Goal: Information Seeking & Learning: Learn about a topic

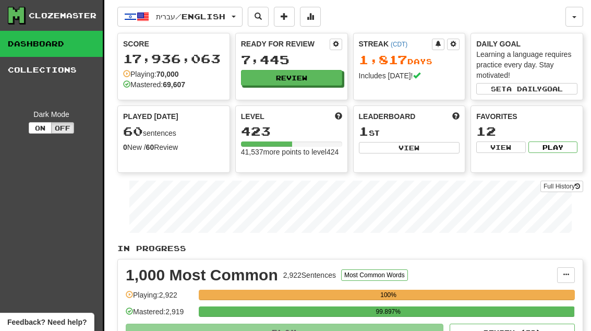
click at [322, 77] on button "Review" at bounding box center [291, 78] width 101 height 16
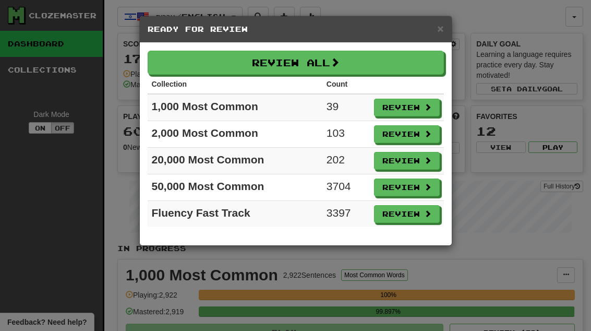
click at [410, 108] on button "Review" at bounding box center [407, 108] width 66 height 18
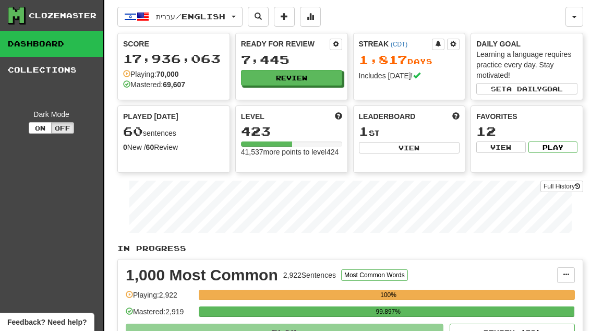
select select "**"
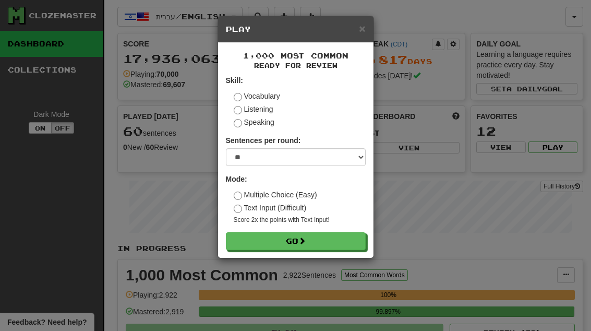
click at [335, 237] on button "Go" at bounding box center [296, 241] width 140 height 18
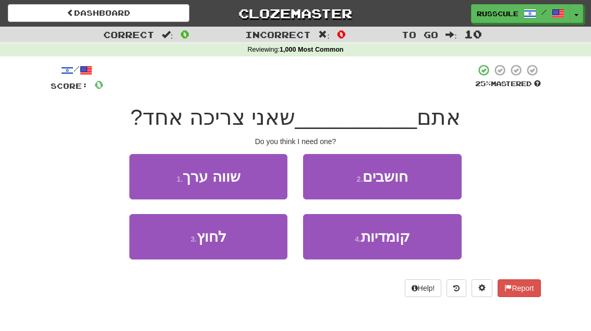
click at [432, 181] on button "2 . חושבים" at bounding box center [382, 176] width 158 height 45
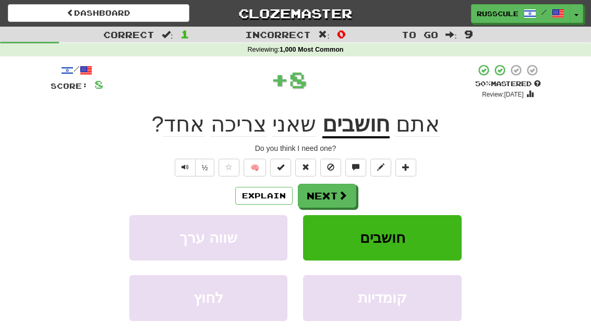
click at [340, 201] on button "Next" at bounding box center [327, 196] width 58 height 24
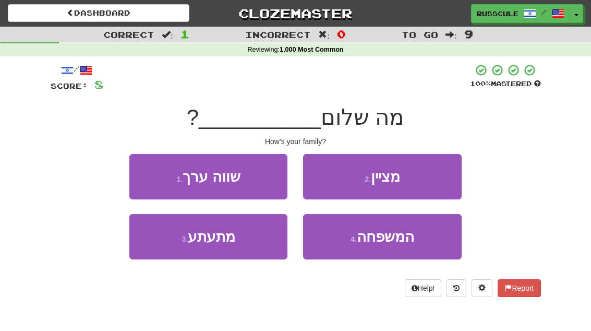
click at [410, 238] on span "המשפחה" at bounding box center [385, 236] width 57 height 16
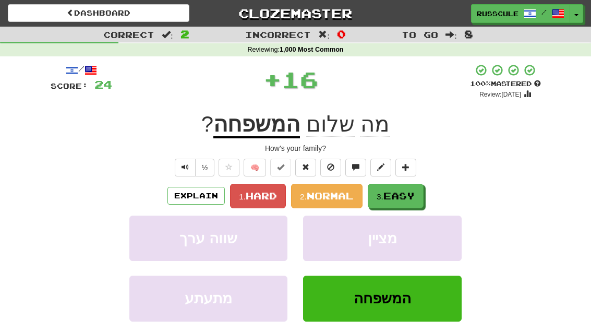
click at [398, 195] on span "Easy" at bounding box center [398, 195] width 31 height 11
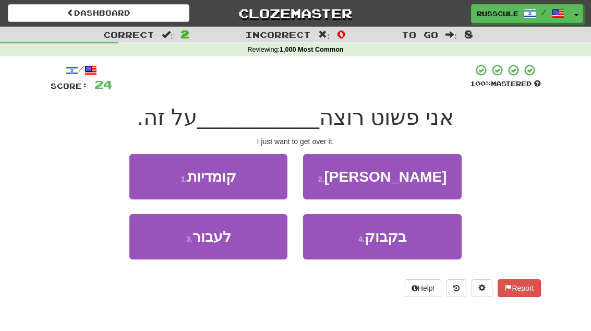
click at [159, 246] on button "3 . לעבור" at bounding box center [208, 236] width 158 height 45
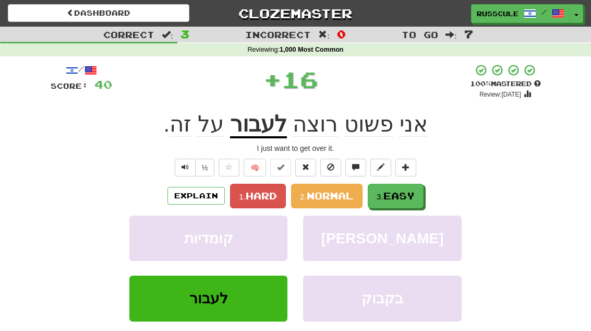
click at [415, 195] on span "Easy" at bounding box center [398, 195] width 31 height 11
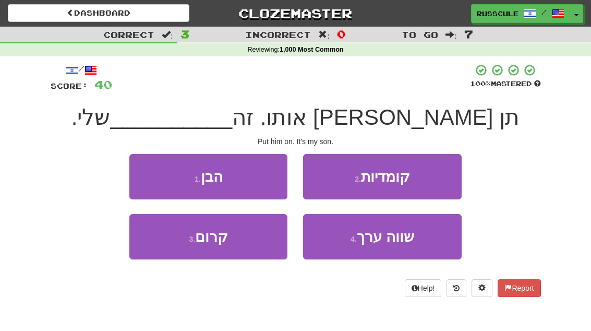
click at [145, 178] on button "1 . הבן" at bounding box center [208, 176] width 158 height 45
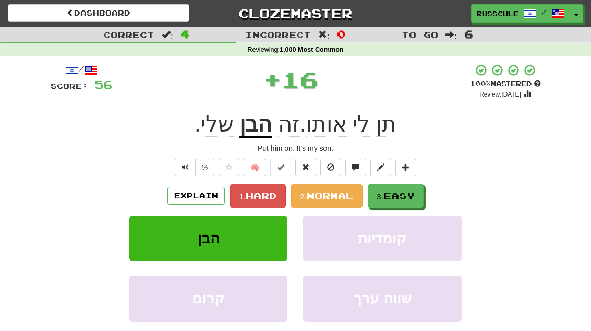
click at [413, 193] on span "Easy" at bounding box center [398, 195] width 31 height 11
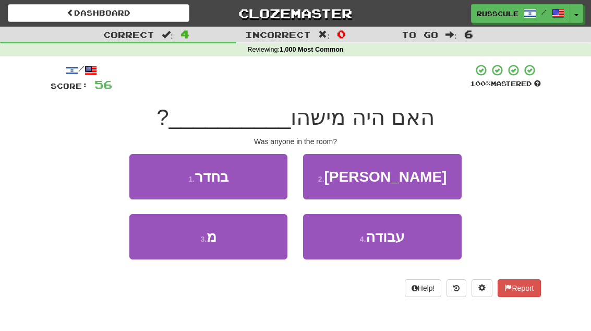
click at [148, 179] on button "1 . בחדר" at bounding box center [208, 176] width 158 height 45
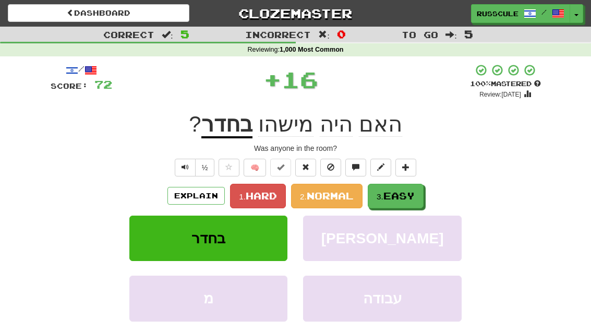
click at [407, 192] on span "Easy" at bounding box center [398, 195] width 31 height 11
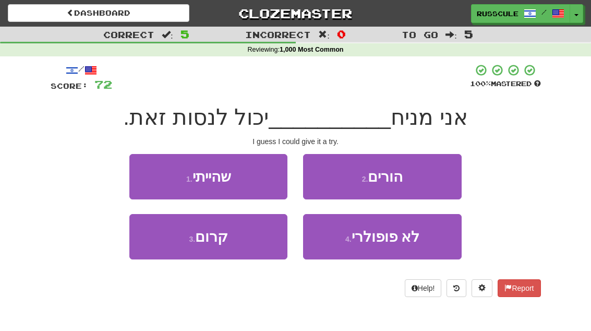
click at [151, 178] on button "1 . שהייתי" at bounding box center [208, 176] width 158 height 45
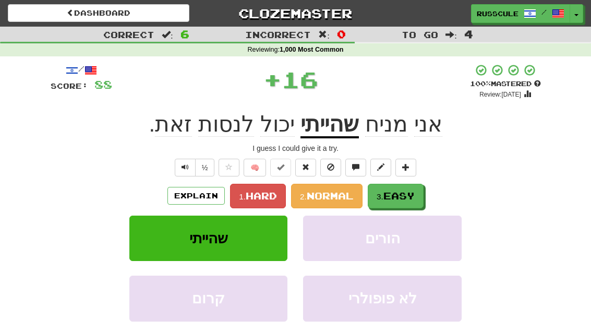
click at [416, 186] on button "3. Easy" at bounding box center [396, 196] width 56 height 25
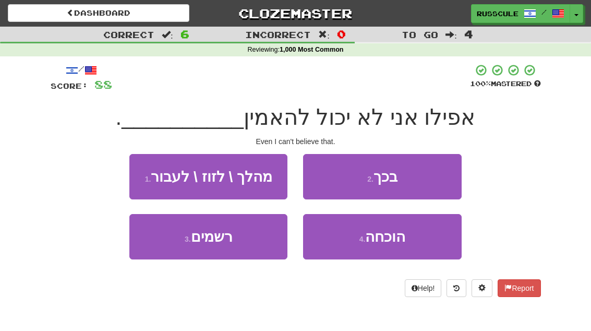
click at [410, 178] on button "2 . בכך" at bounding box center [382, 176] width 158 height 45
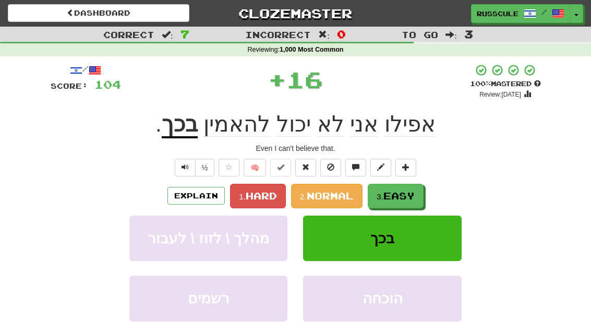
click at [406, 188] on button "3. Easy" at bounding box center [396, 196] width 56 height 25
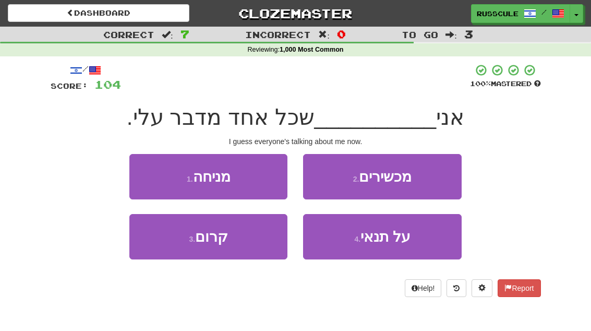
click at [143, 176] on button "1 . מניחה" at bounding box center [208, 176] width 158 height 45
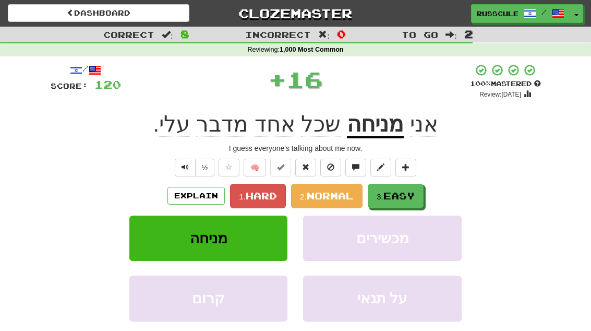
click at [413, 192] on span "Easy" at bounding box center [398, 195] width 31 height 11
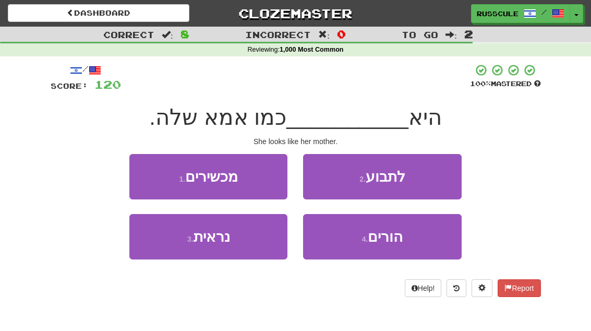
click at [162, 244] on button "3 . נראית" at bounding box center [208, 236] width 158 height 45
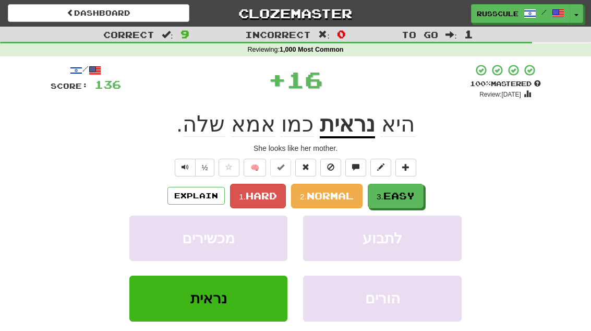
click at [403, 193] on span "Easy" at bounding box center [398, 195] width 31 height 11
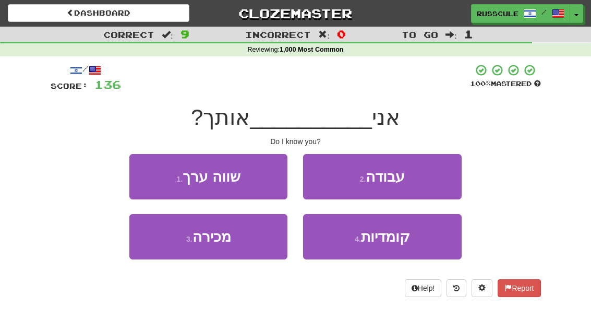
click at [163, 246] on button "3 . מכירה" at bounding box center [208, 236] width 158 height 45
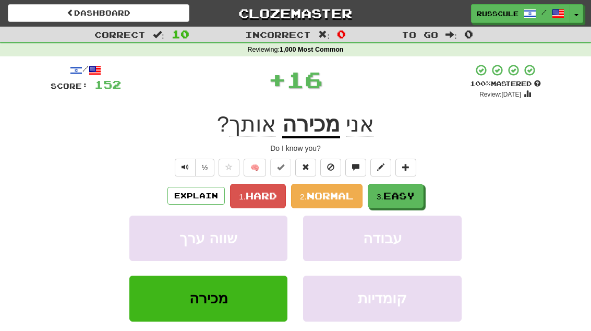
click at [413, 192] on span "Easy" at bounding box center [398, 195] width 31 height 11
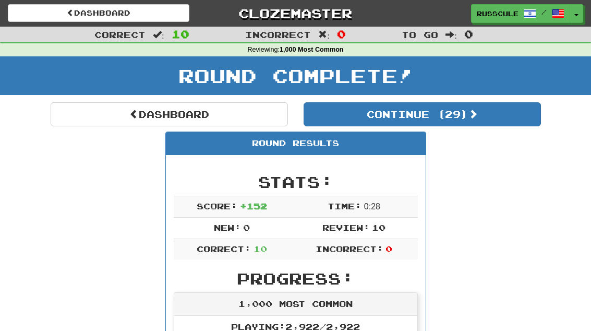
click at [492, 118] on button "Continue ( 29 )" at bounding box center [422, 114] width 237 height 24
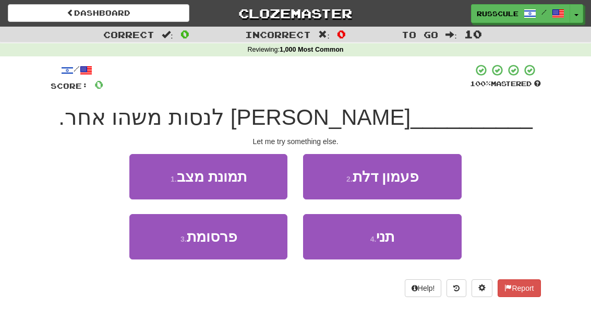
click at [413, 236] on button "4 . תני" at bounding box center [382, 236] width 158 height 45
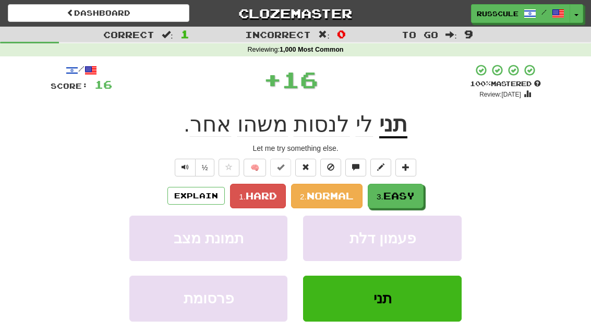
click at [419, 195] on button "3. Easy" at bounding box center [396, 196] width 56 height 25
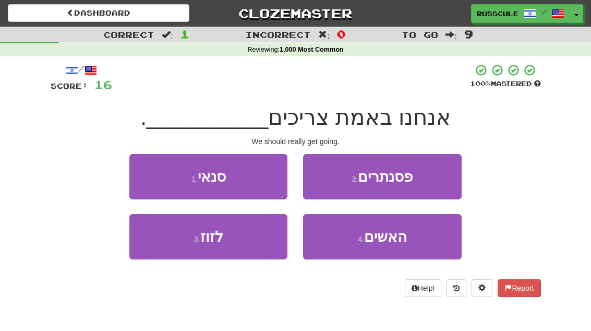
click at [162, 244] on button "3 . לזוז" at bounding box center [208, 236] width 158 height 45
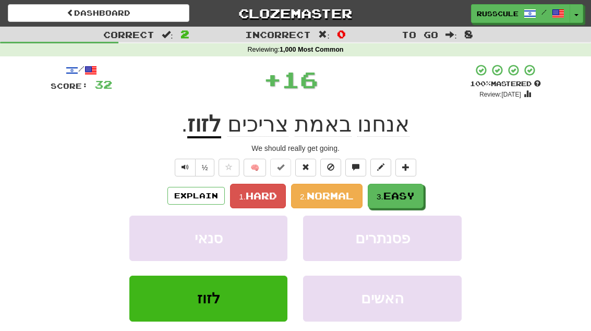
click at [413, 198] on span "Easy" at bounding box center [398, 195] width 31 height 11
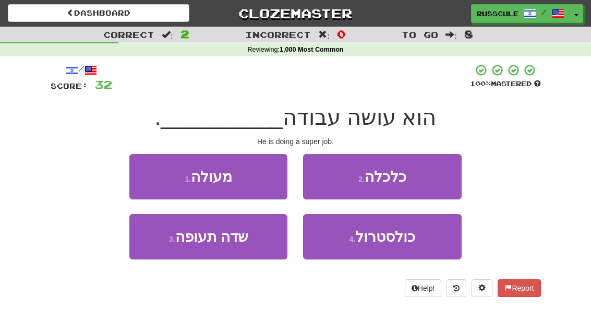
click at [142, 174] on button "1 . מעולה" at bounding box center [208, 176] width 158 height 45
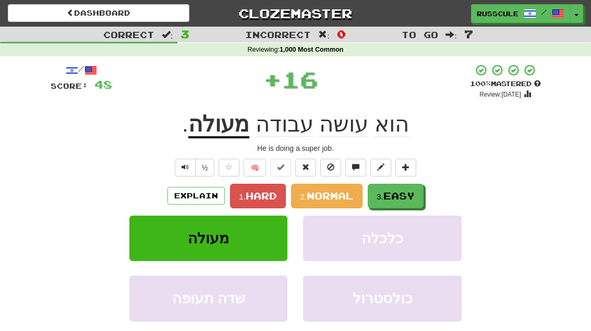
click at [412, 197] on span "Easy" at bounding box center [398, 195] width 31 height 11
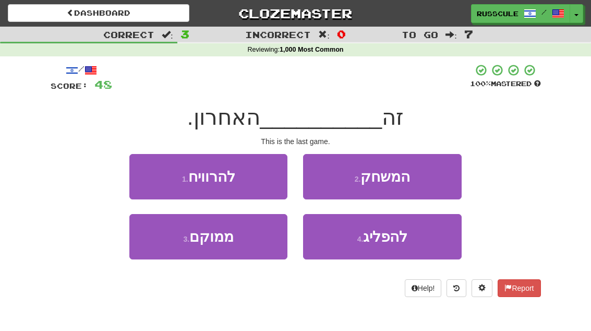
click at [428, 179] on button "2 . המשחק" at bounding box center [382, 176] width 158 height 45
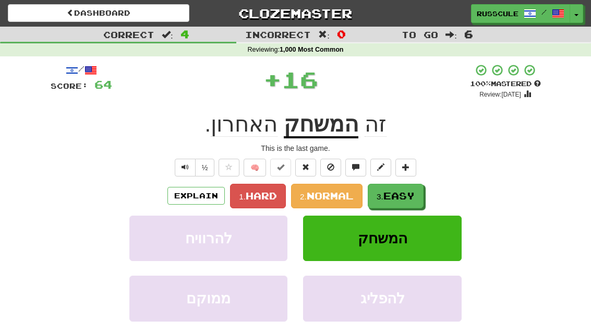
click at [419, 195] on button "3. Easy" at bounding box center [396, 196] width 56 height 25
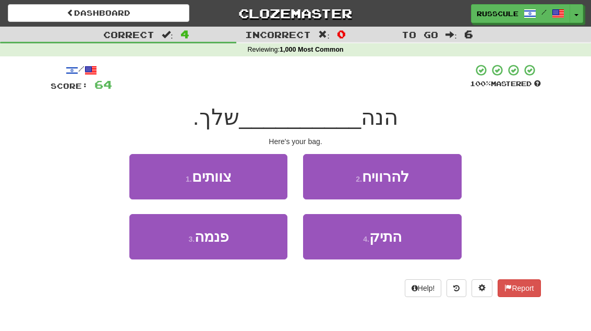
click at [413, 244] on button "4 . התיק" at bounding box center [382, 236] width 158 height 45
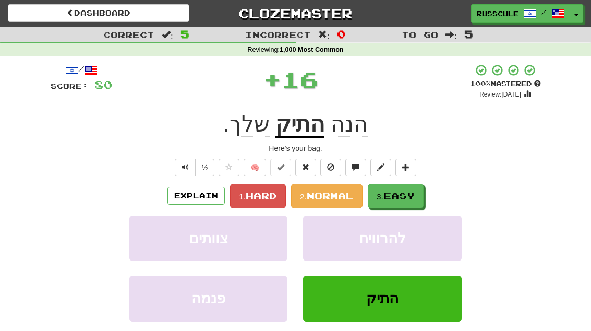
click at [414, 188] on button "3. Easy" at bounding box center [396, 196] width 56 height 25
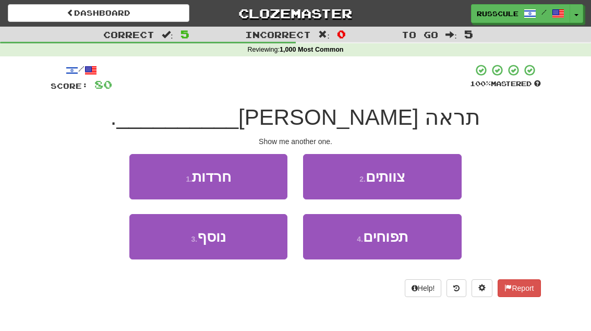
click at [163, 244] on button "3 . נוסף" at bounding box center [208, 236] width 158 height 45
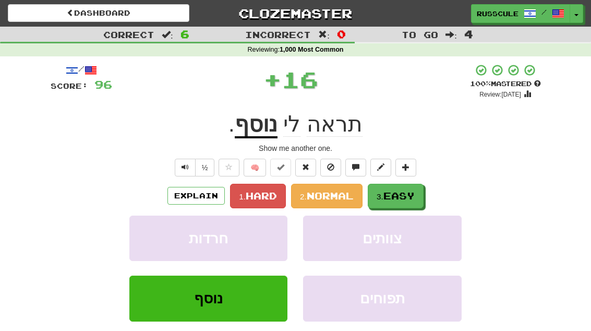
click at [408, 193] on span "Easy" at bounding box center [398, 195] width 31 height 11
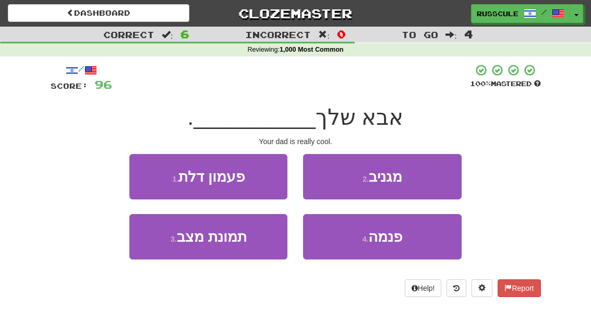
click at [413, 176] on button "2 . מגניב" at bounding box center [382, 176] width 158 height 45
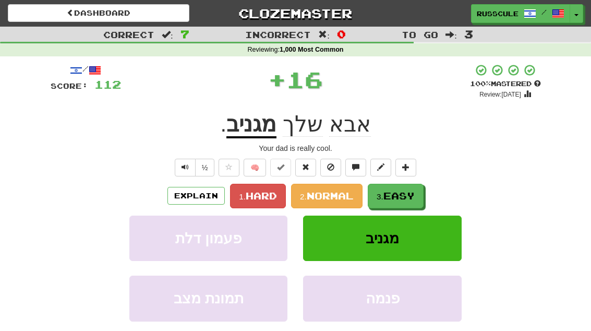
click at [396, 187] on button "3. Easy" at bounding box center [396, 196] width 56 height 25
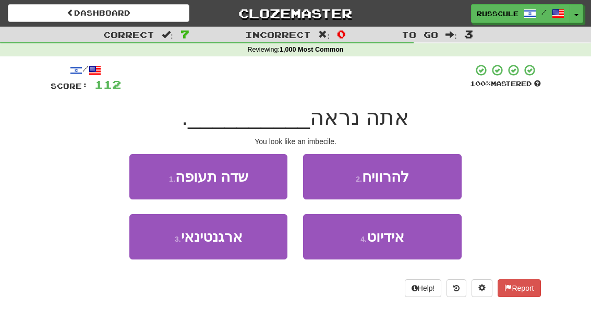
click at [408, 234] on button "4 . אידיוט" at bounding box center [382, 236] width 158 height 45
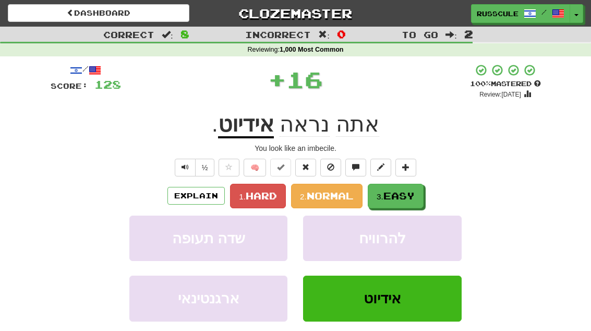
click at [409, 194] on span "Easy" at bounding box center [398, 195] width 31 height 11
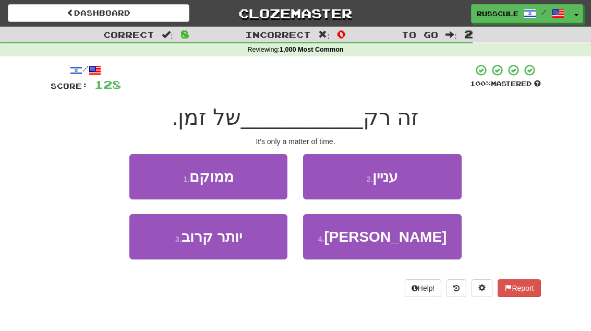
click at [416, 177] on button "2 . עניין" at bounding box center [382, 176] width 158 height 45
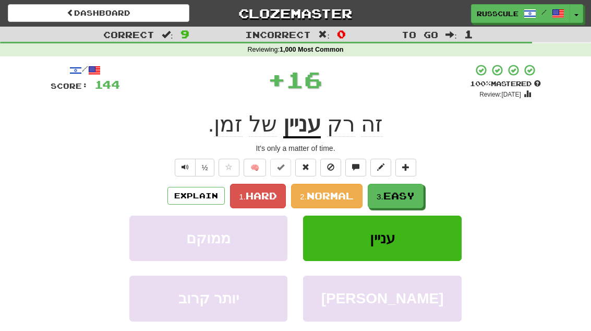
click at [403, 190] on span "Easy" at bounding box center [398, 195] width 31 height 11
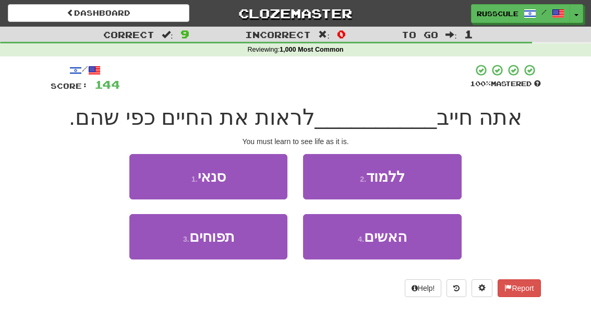
click at [409, 183] on button "2 . ללמוד" at bounding box center [382, 176] width 158 height 45
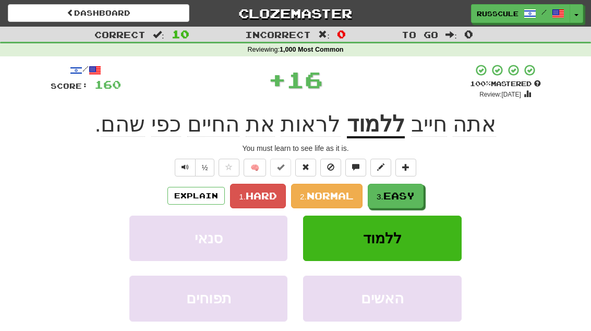
click at [407, 198] on span "Easy" at bounding box center [398, 195] width 31 height 11
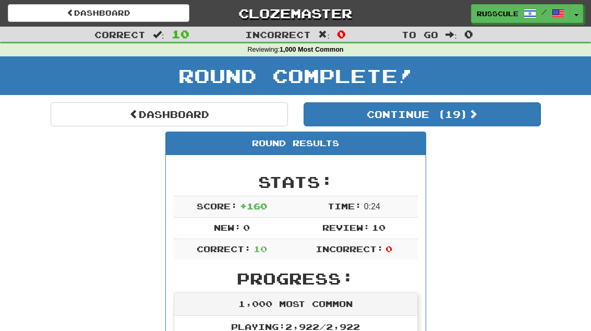
click at [498, 116] on button "Continue ( 19 )" at bounding box center [422, 114] width 237 height 24
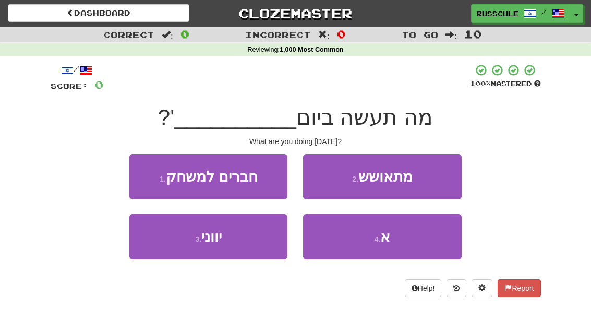
click at [421, 245] on button "4 . א" at bounding box center [382, 236] width 158 height 45
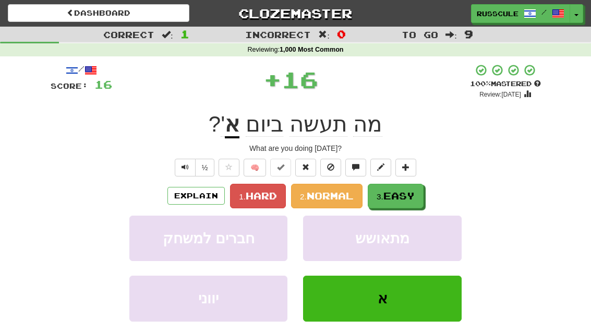
click at [424, 196] on button "3. Easy" at bounding box center [396, 196] width 56 height 25
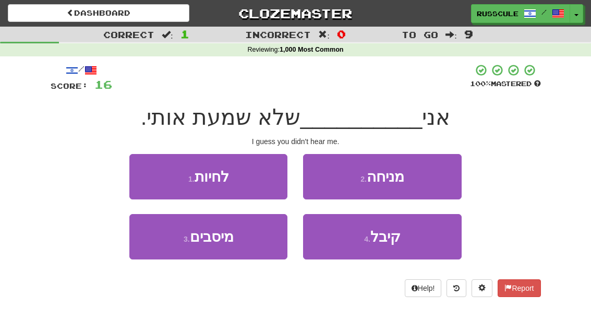
click at [424, 180] on button "2 . מניחה" at bounding box center [382, 176] width 158 height 45
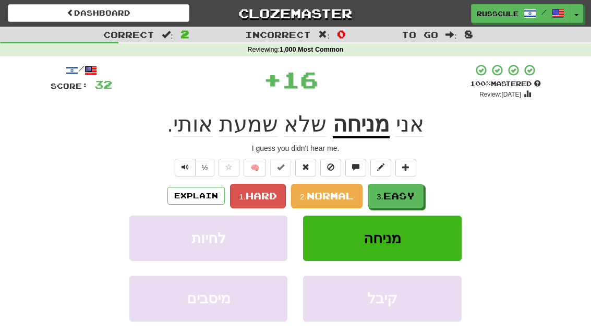
click at [410, 194] on span "Easy" at bounding box center [398, 195] width 31 height 11
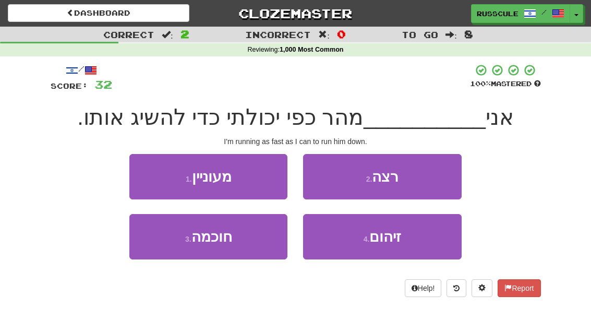
click at [431, 180] on button "2 . רצה" at bounding box center [382, 176] width 158 height 45
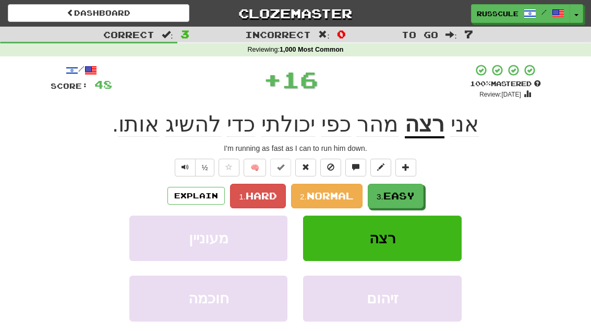
click at [411, 197] on span "Easy" at bounding box center [398, 195] width 31 height 11
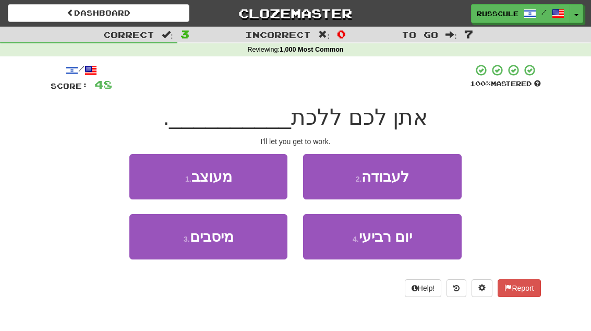
click at [425, 179] on button "2 . לעבודה" at bounding box center [382, 176] width 158 height 45
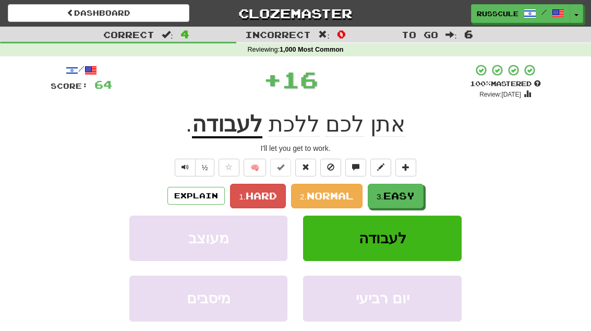
click at [407, 193] on span "Easy" at bounding box center [398, 195] width 31 height 11
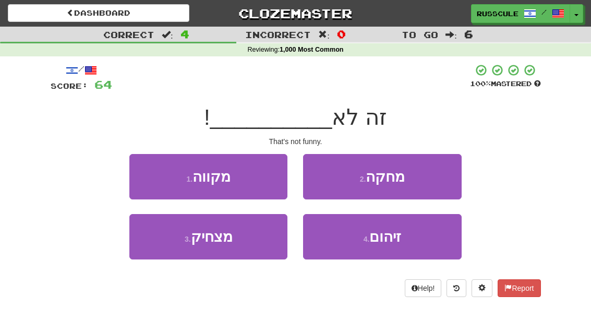
click at [162, 251] on button "3 . מצחיק" at bounding box center [208, 236] width 158 height 45
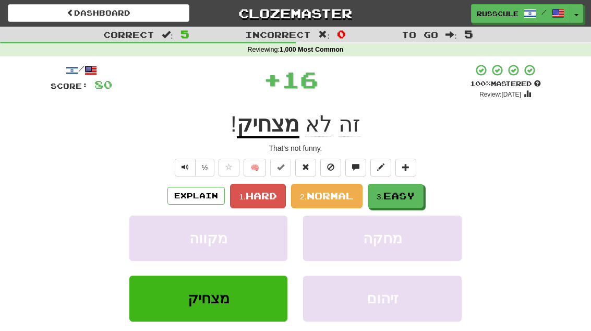
click at [411, 190] on span "Easy" at bounding box center [398, 195] width 31 height 11
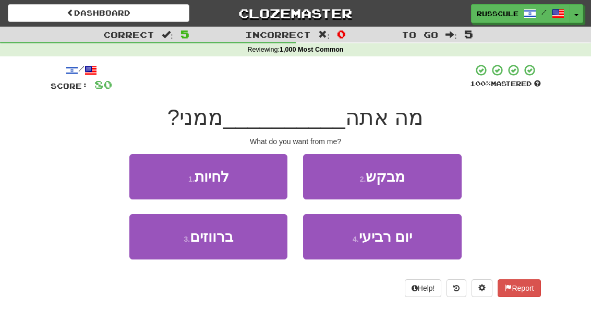
click at [422, 179] on button "2 . מבקש" at bounding box center [382, 176] width 158 height 45
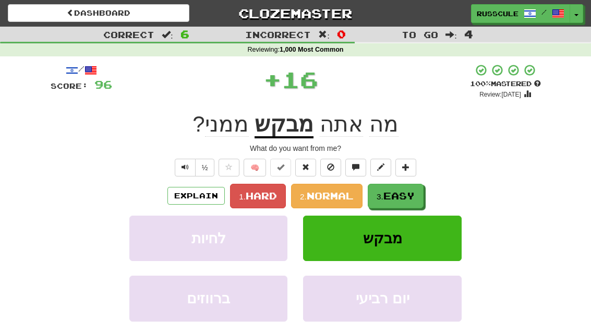
click at [413, 190] on span "Easy" at bounding box center [398, 195] width 31 height 11
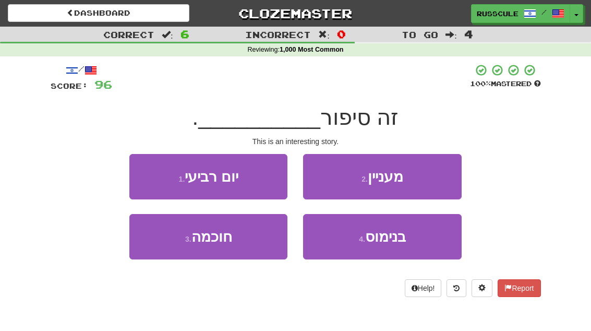
click at [422, 181] on button "2 . מעניין" at bounding box center [382, 176] width 158 height 45
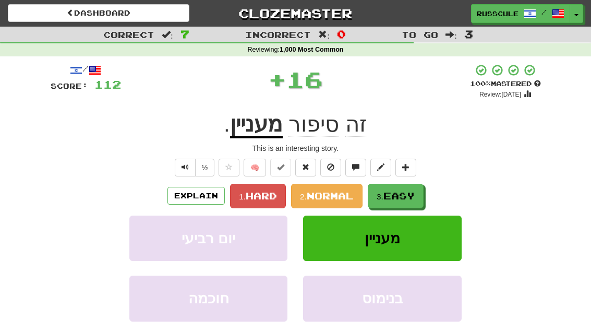
click at [404, 190] on span "Easy" at bounding box center [398, 195] width 31 height 11
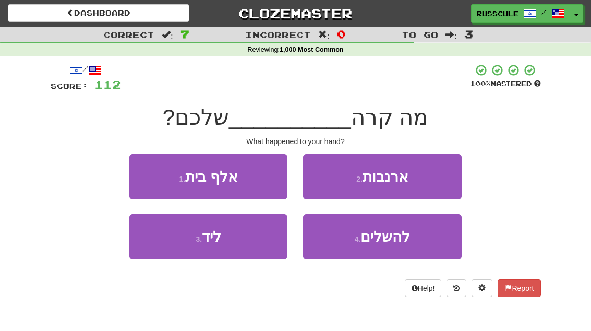
click at [161, 251] on button "3 . ליד" at bounding box center [208, 236] width 158 height 45
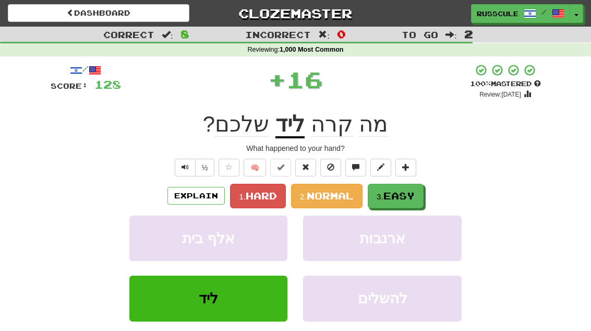
click at [411, 196] on span "Easy" at bounding box center [398, 195] width 31 height 11
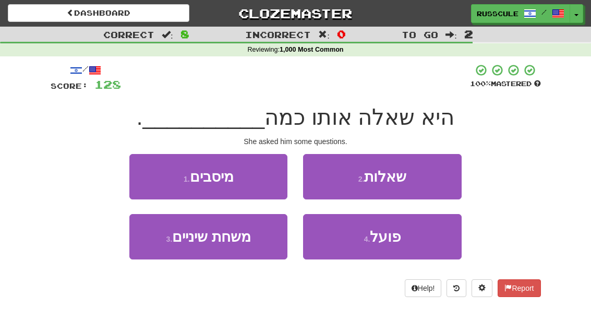
click at [430, 180] on button "2 . שאלות" at bounding box center [382, 176] width 158 height 45
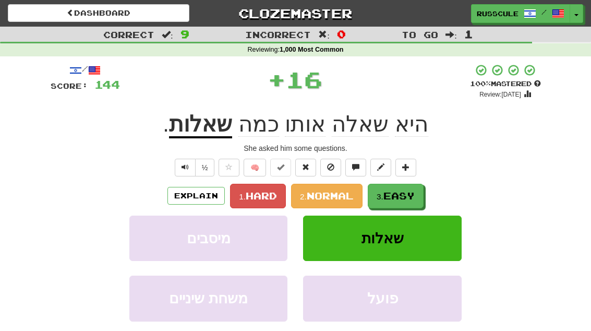
click at [406, 194] on span "Easy" at bounding box center [398, 195] width 31 height 11
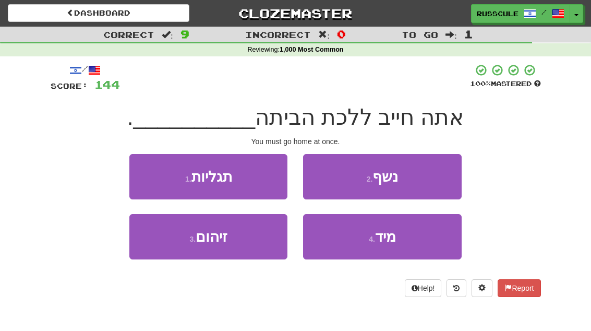
click at [409, 242] on button "4 . מיד" at bounding box center [382, 236] width 158 height 45
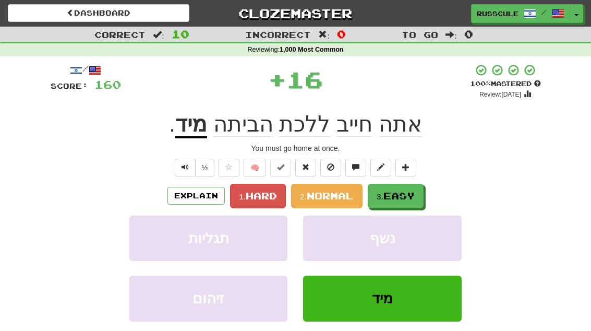
click at [419, 191] on button "3. Easy" at bounding box center [396, 196] width 56 height 25
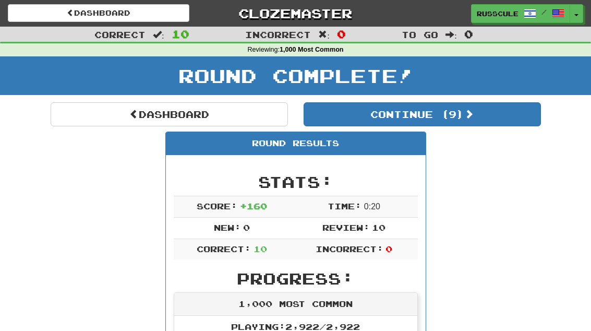
click at [508, 116] on button "Continue ( 9 )" at bounding box center [422, 114] width 237 height 24
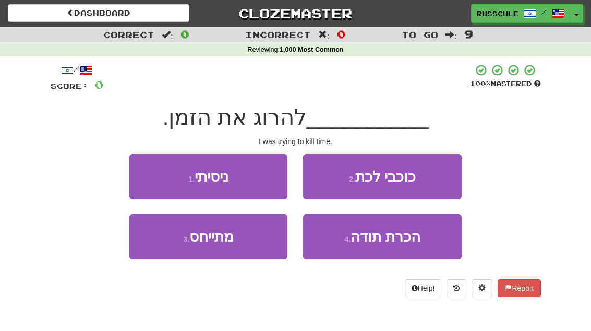
click at [143, 173] on button "1 . ניסיתי" at bounding box center [208, 176] width 158 height 45
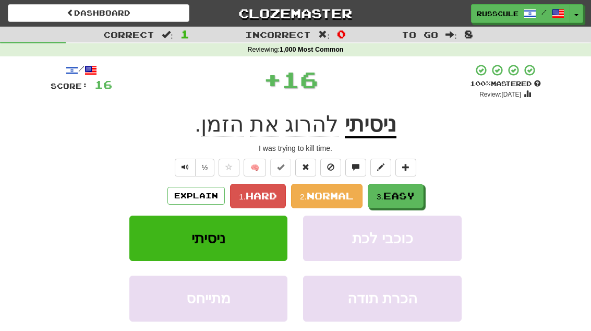
click at [411, 192] on span "Easy" at bounding box center [398, 195] width 31 height 11
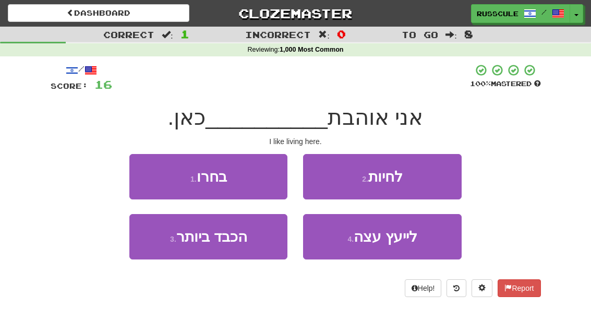
click at [423, 176] on button "2 . לחיות" at bounding box center [382, 176] width 158 height 45
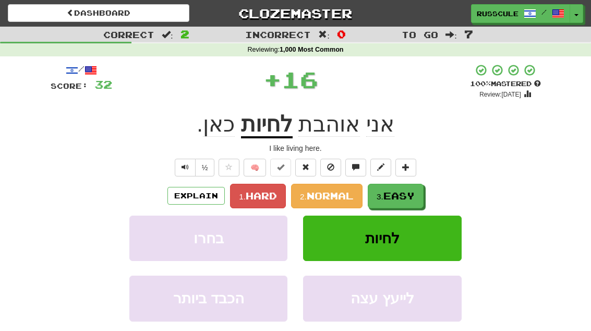
click at [412, 194] on span "Easy" at bounding box center [398, 195] width 31 height 11
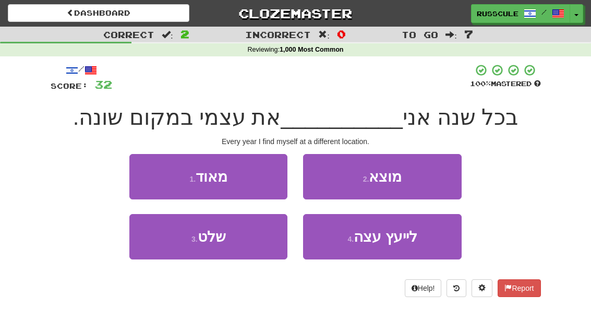
click at [420, 179] on button "2 . מוצא" at bounding box center [382, 176] width 158 height 45
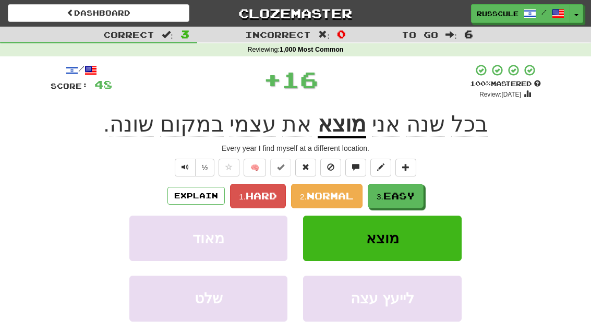
click at [409, 194] on span "Easy" at bounding box center [398, 195] width 31 height 11
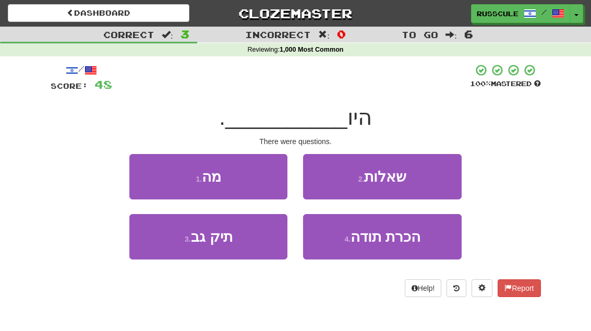
click at [424, 180] on button "2 . שאלות" at bounding box center [382, 176] width 158 height 45
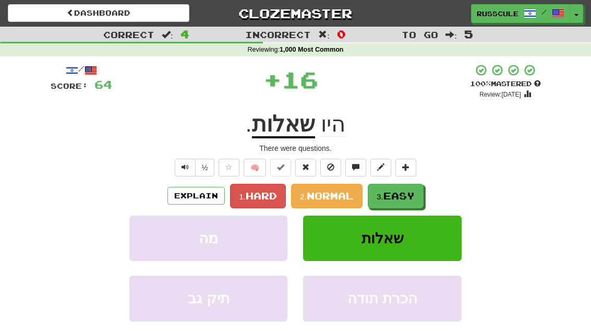
click at [411, 197] on span "Easy" at bounding box center [398, 195] width 31 height 11
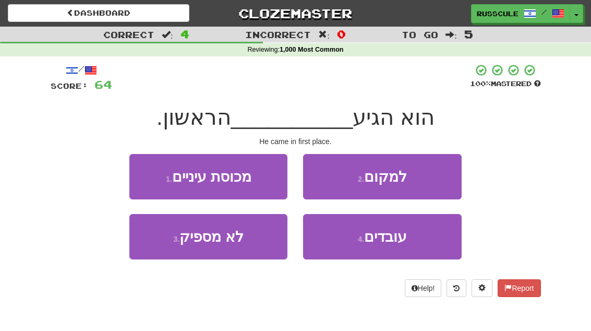
click at [418, 180] on button "2 . למקום" at bounding box center [382, 176] width 158 height 45
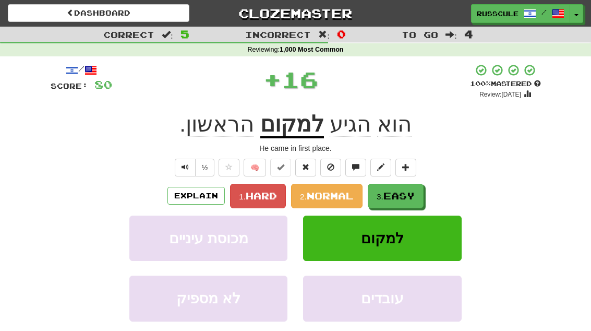
click at [410, 192] on span "Easy" at bounding box center [398, 195] width 31 height 11
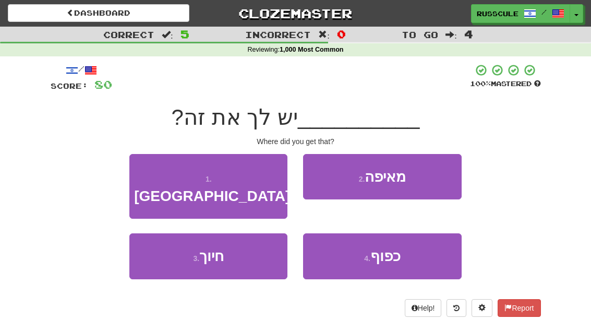
click at [412, 182] on button "2 . מאיפה" at bounding box center [382, 176] width 158 height 45
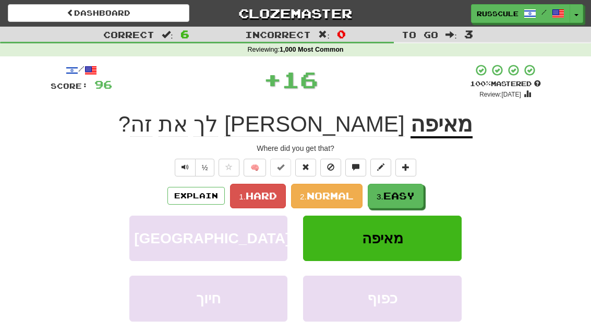
click at [404, 191] on span "Easy" at bounding box center [398, 195] width 31 height 11
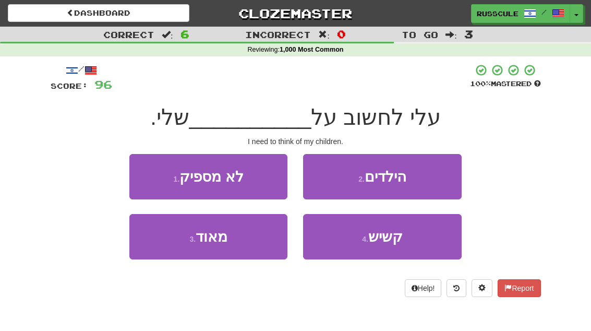
click at [416, 185] on button "2 . הילדים" at bounding box center [382, 176] width 158 height 45
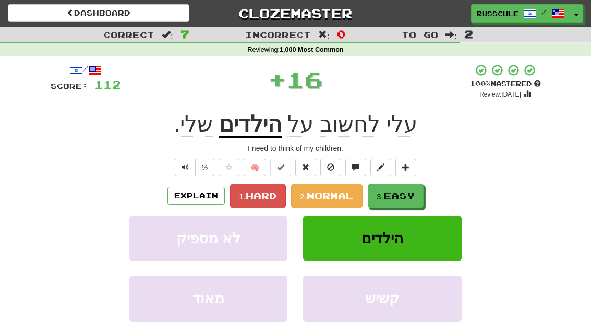
click at [402, 193] on span "Easy" at bounding box center [398, 195] width 31 height 11
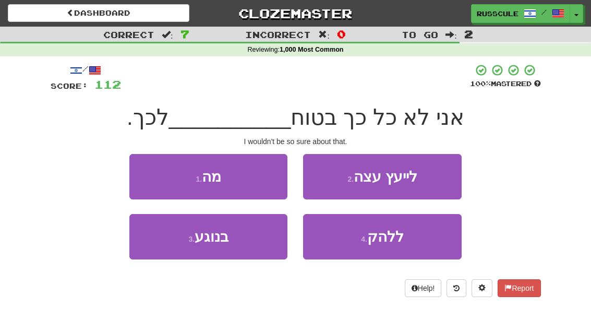
click at [163, 246] on button "3 . בנוגע" at bounding box center [208, 236] width 158 height 45
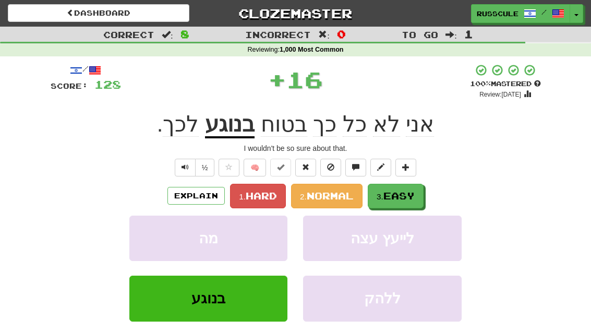
click at [409, 201] on button "3. Easy" at bounding box center [396, 196] width 56 height 25
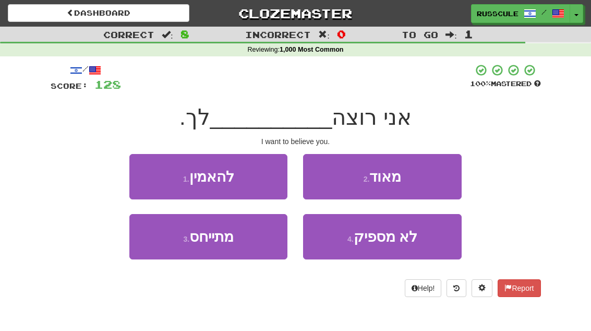
click at [145, 172] on button "1 . להאמין" at bounding box center [208, 176] width 158 height 45
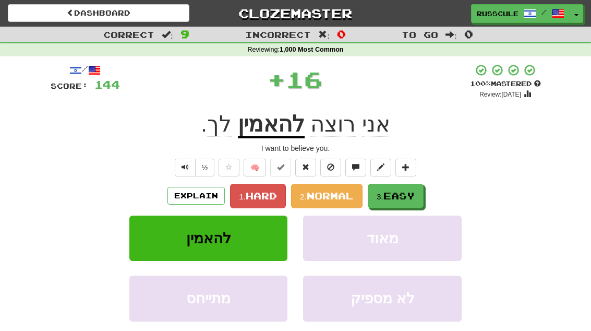
click at [407, 197] on span "Easy" at bounding box center [398, 195] width 31 height 11
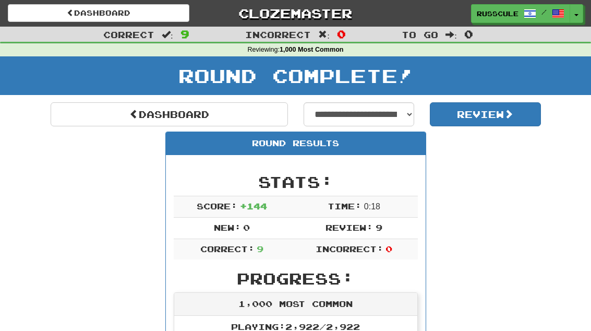
click at [87, 110] on link "Dashboard" at bounding box center [169, 114] width 237 height 24
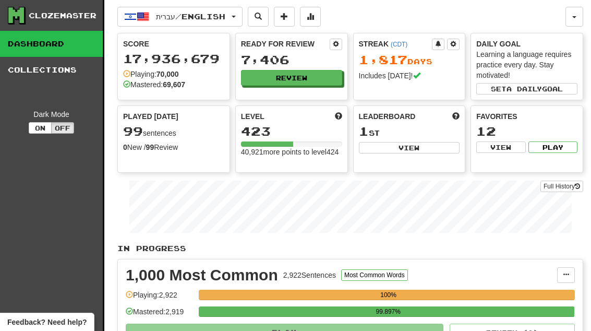
click at [437, 153] on button "View" at bounding box center [409, 147] width 101 height 11
select select "**********"
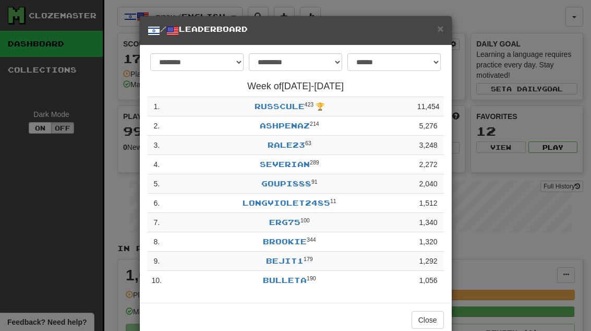
click at [442, 31] on span "×" at bounding box center [440, 28] width 6 height 12
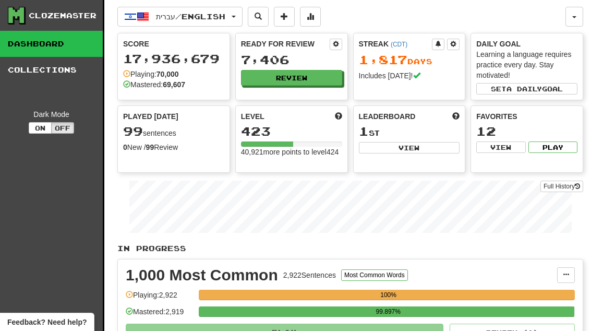
click at [315, 80] on button "Review" at bounding box center [291, 78] width 101 height 16
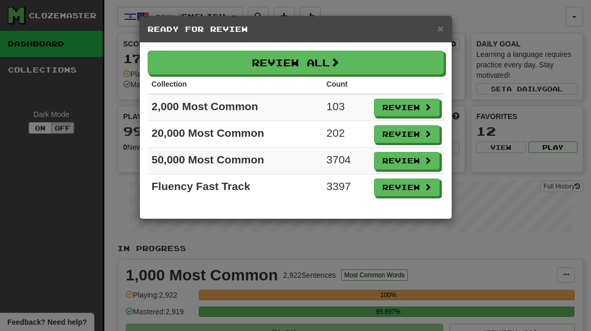
click at [411, 112] on button "Review" at bounding box center [407, 108] width 66 height 18
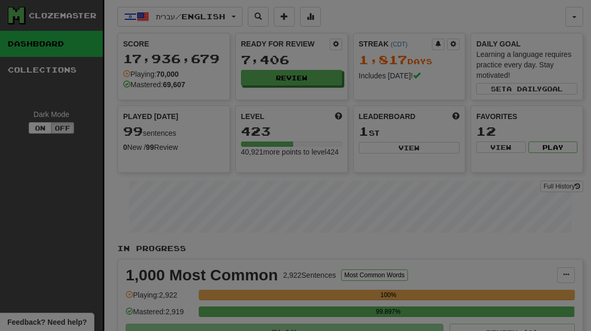
select select "**"
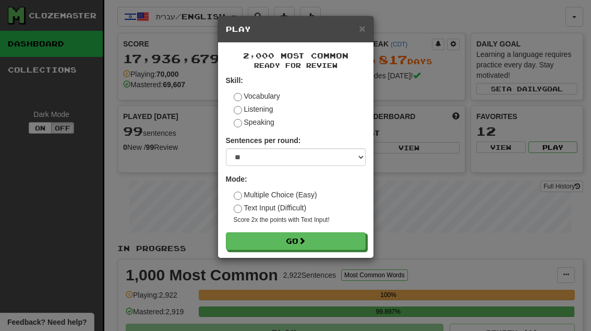
click at [332, 241] on button "Go" at bounding box center [296, 241] width 140 height 18
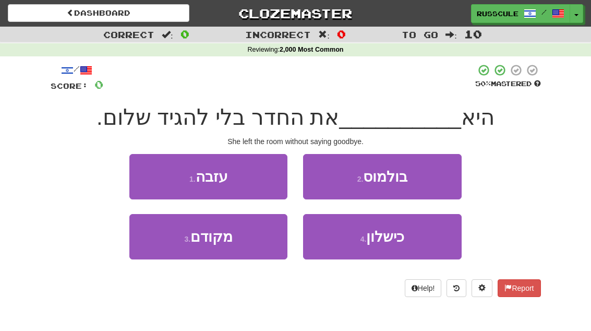
click at [143, 171] on button "1 . עזבה" at bounding box center [208, 176] width 158 height 45
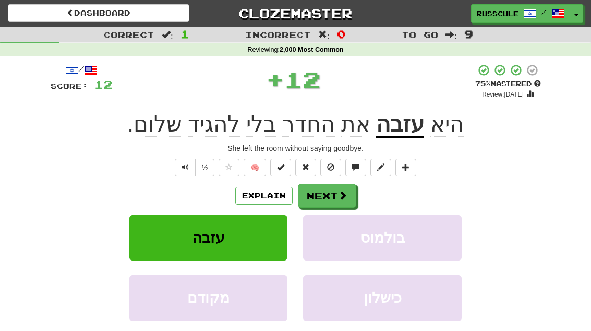
click at [332, 195] on button "Next" at bounding box center [327, 196] width 58 height 24
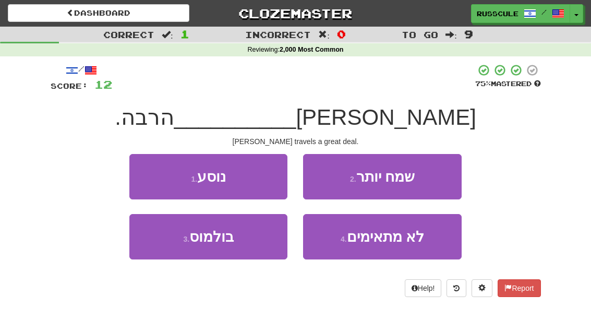
click at [143, 172] on button "1 . נוסע" at bounding box center [208, 176] width 158 height 45
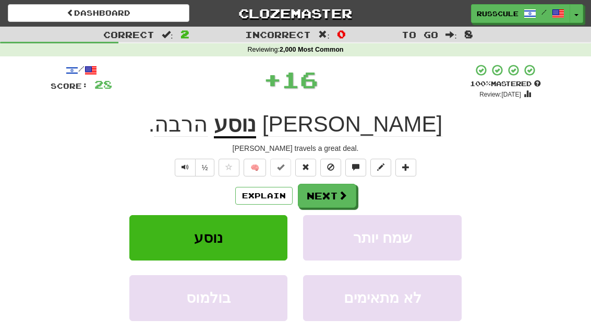
click at [329, 194] on button "Next" at bounding box center [327, 196] width 58 height 24
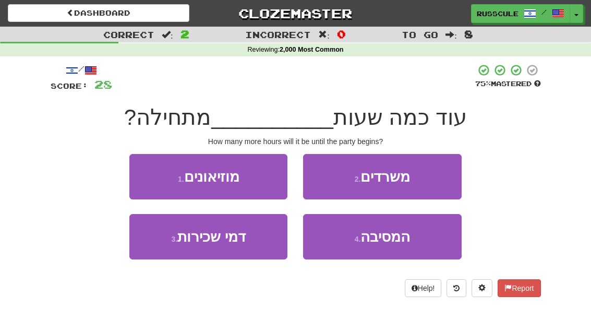
click at [412, 244] on button "4 . המסיבה" at bounding box center [382, 236] width 158 height 45
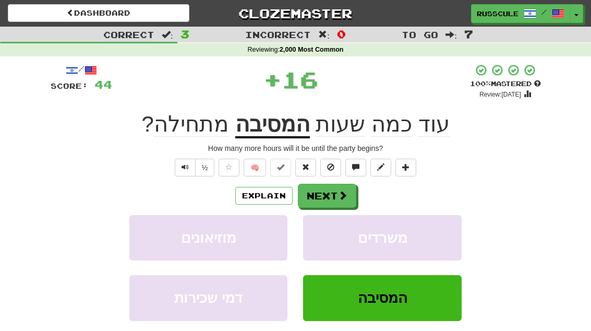
click at [331, 189] on button "Next" at bounding box center [327, 196] width 58 height 24
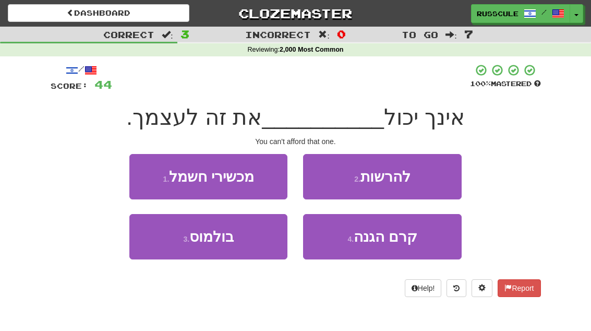
click at [426, 178] on button "2 . להרשות" at bounding box center [382, 176] width 158 height 45
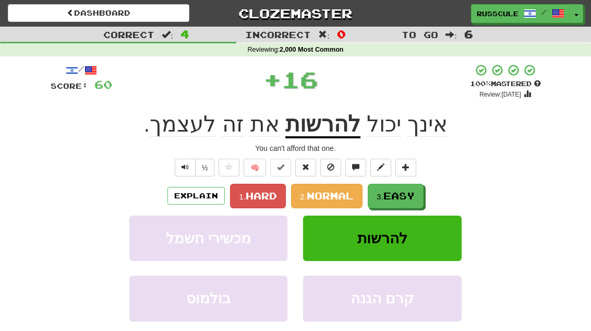
click at [398, 188] on button "3. Easy" at bounding box center [396, 196] width 56 height 25
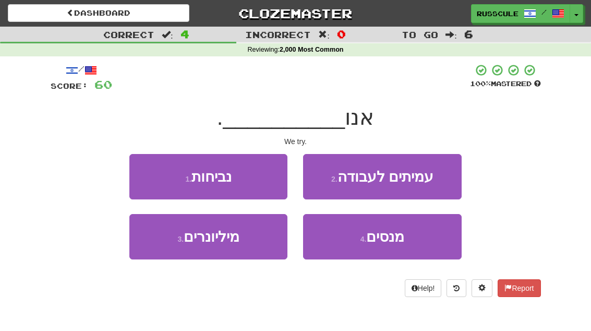
click at [409, 244] on button "4 . מנסים" at bounding box center [382, 236] width 158 height 45
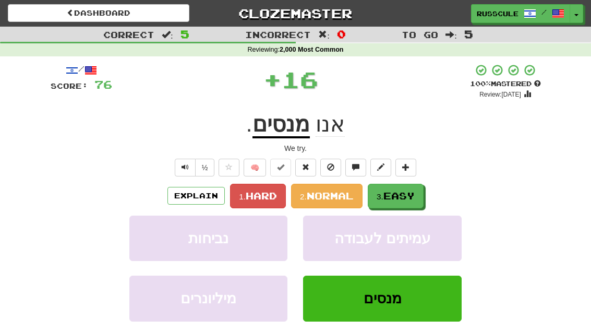
click at [412, 203] on button "3. Easy" at bounding box center [396, 196] width 56 height 25
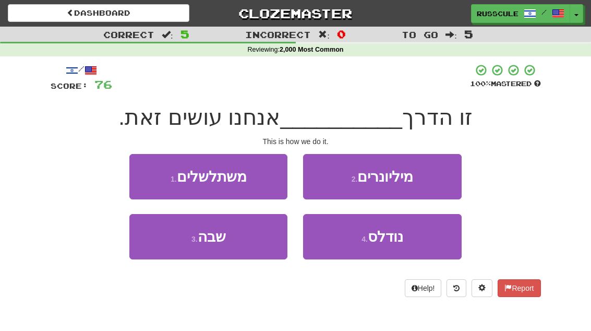
click at [163, 253] on button "3 . שבה" at bounding box center [208, 236] width 158 height 45
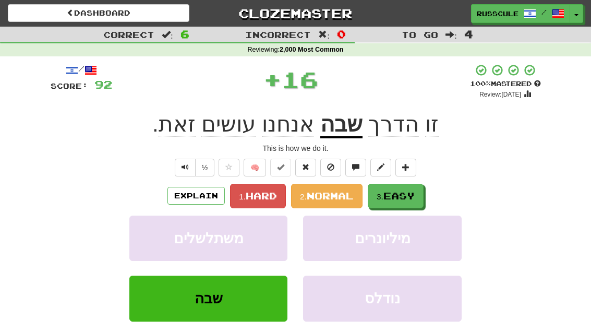
click at [407, 191] on span "Easy" at bounding box center [398, 195] width 31 height 11
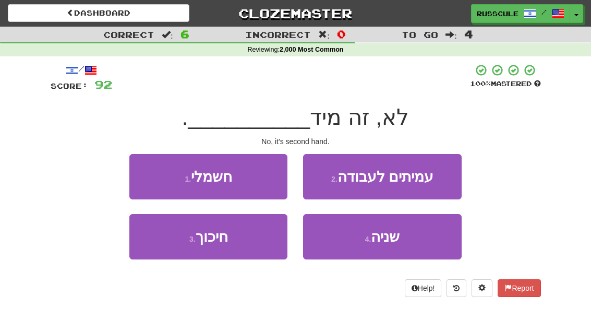
click at [416, 240] on button "4 . שניה" at bounding box center [382, 236] width 158 height 45
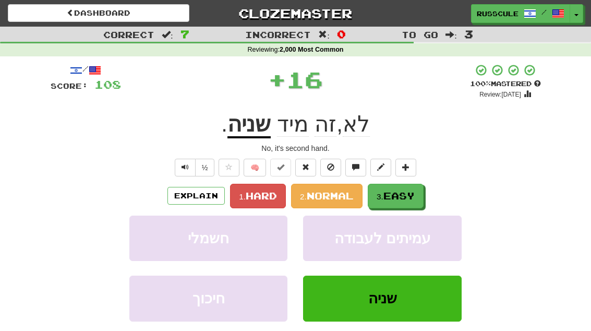
click at [418, 190] on button "3. Easy" at bounding box center [396, 196] width 56 height 25
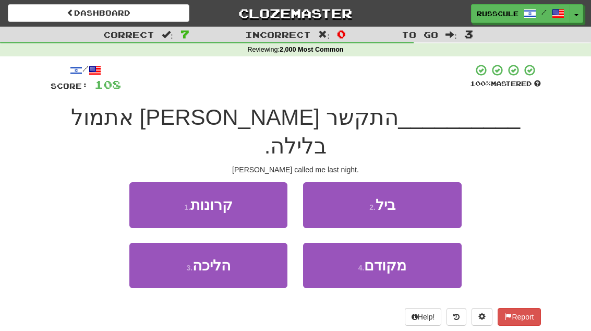
click at [420, 182] on button "2 . ביל" at bounding box center [382, 204] width 158 height 45
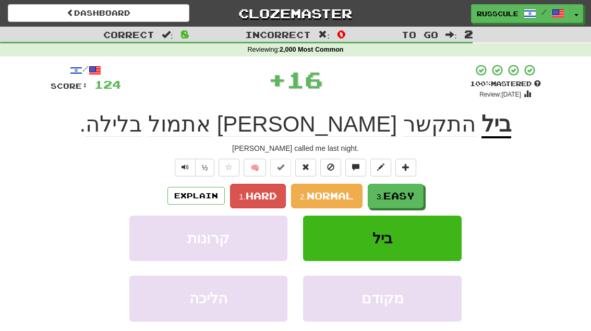
click at [409, 198] on span "Easy" at bounding box center [398, 195] width 31 height 11
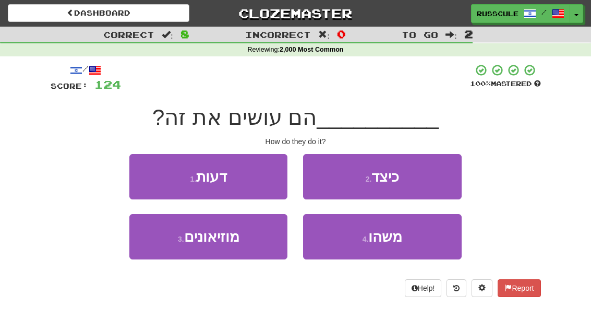
click at [414, 182] on button "2 . כיצד" at bounding box center [382, 176] width 158 height 45
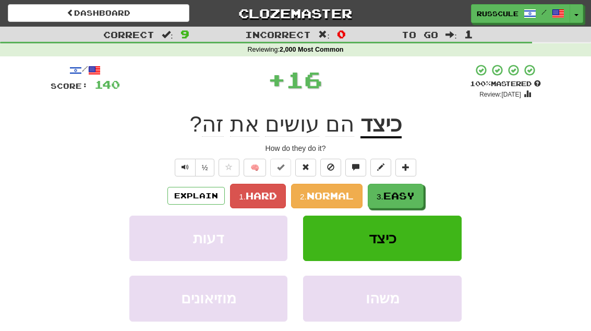
click at [402, 193] on span "Easy" at bounding box center [398, 195] width 31 height 11
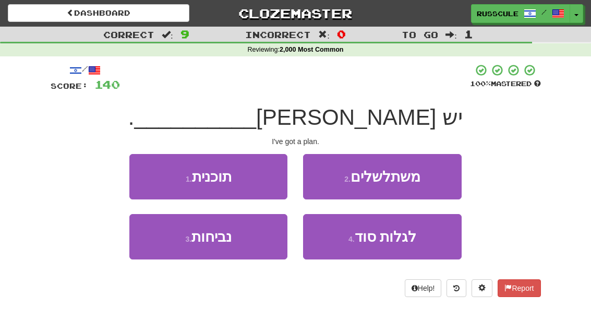
click at [144, 172] on button "1 . תוכנית" at bounding box center [208, 176] width 158 height 45
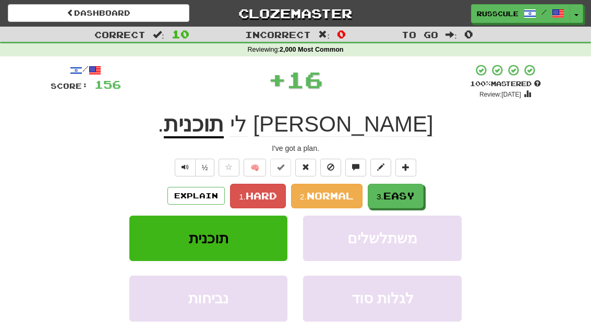
click at [405, 195] on span "Easy" at bounding box center [398, 195] width 31 height 11
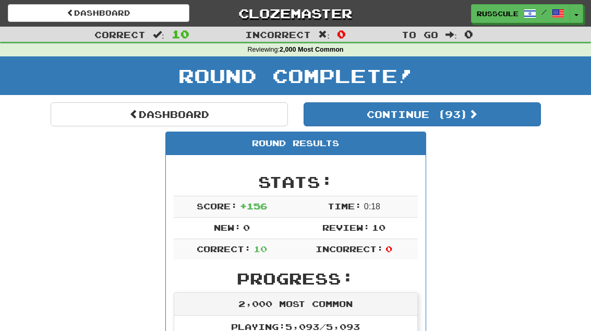
click at [503, 114] on button "Continue ( 93 )" at bounding box center [422, 114] width 237 height 24
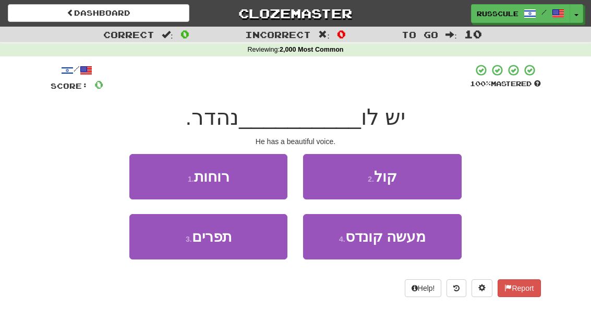
click at [425, 180] on button "2 . קול" at bounding box center [382, 176] width 158 height 45
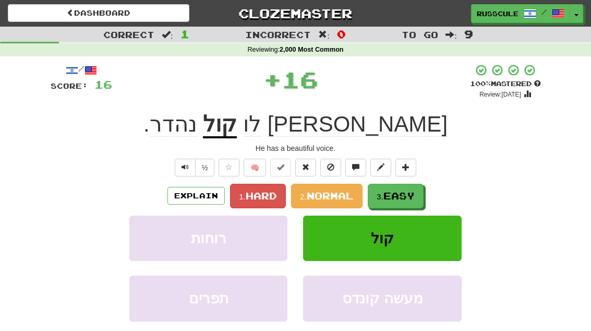
click at [406, 194] on span "Easy" at bounding box center [398, 195] width 31 height 11
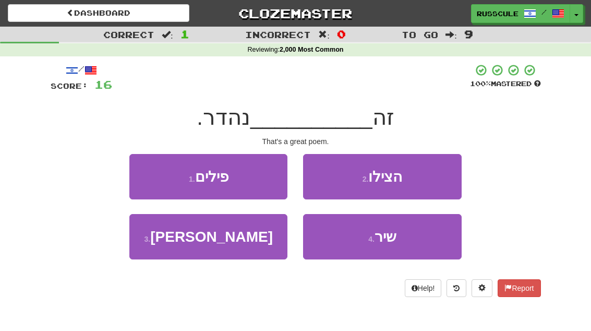
click at [416, 240] on button "4 . שיר" at bounding box center [382, 236] width 158 height 45
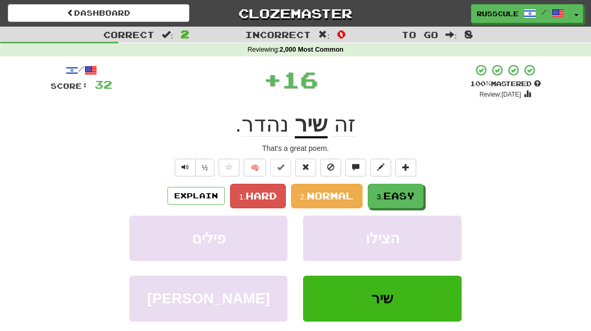
click at [405, 191] on span "Easy" at bounding box center [398, 195] width 31 height 11
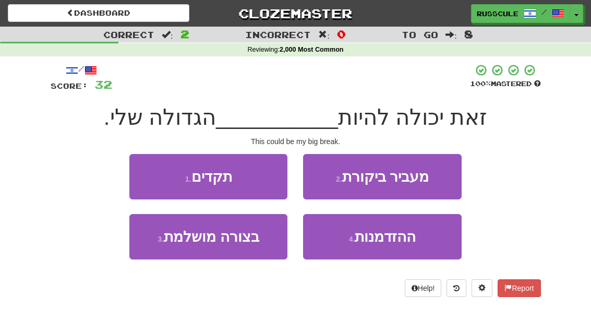
click at [413, 243] on span "ההזדמנות" at bounding box center [385, 236] width 61 height 16
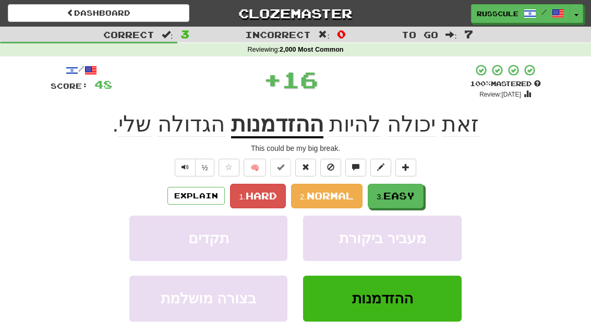
click at [423, 197] on button "3. Easy" at bounding box center [396, 196] width 56 height 25
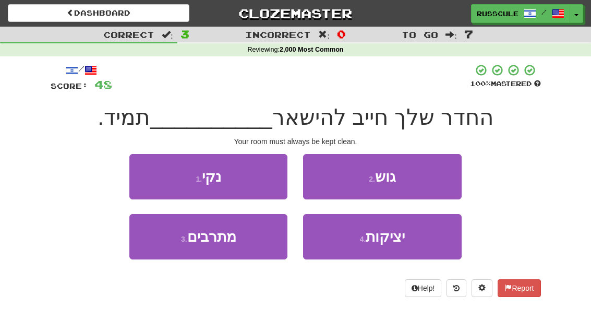
click at [148, 175] on button "1 . נקי" at bounding box center [208, 176] width 158 height 45
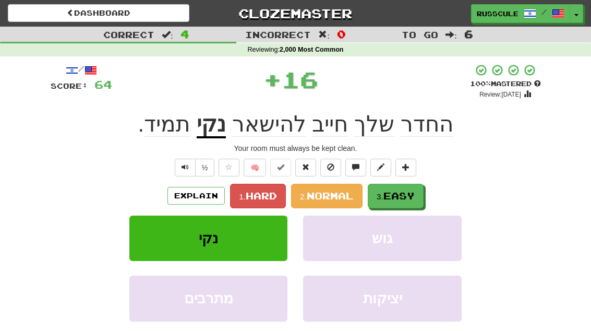
click at [405, 196] on span "Easy" at bounding box center [398, 195] width 31 height 11
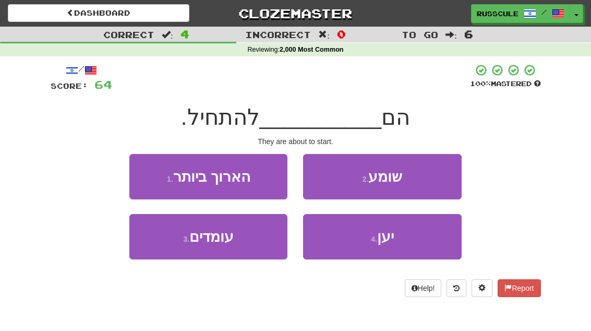
click at [163, 249] on button "3 . עומדים" at bounding box center [208, 236] width 158 height 45
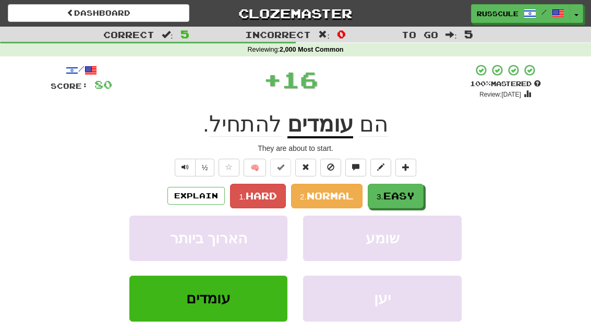
click at [414, 191] on span "Easy" at bounding box center [398, 195] width 31 height 11
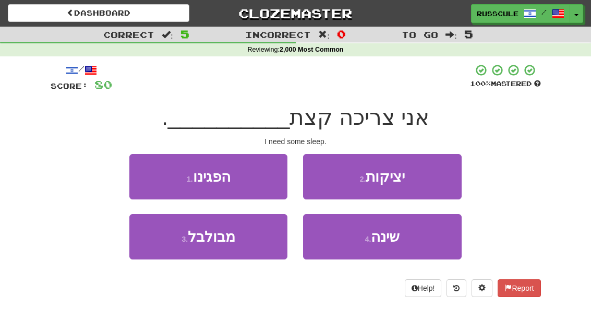
click at [406, 241] on button "4 . שינה" at bounding box center [382, 236] width 158 height 45
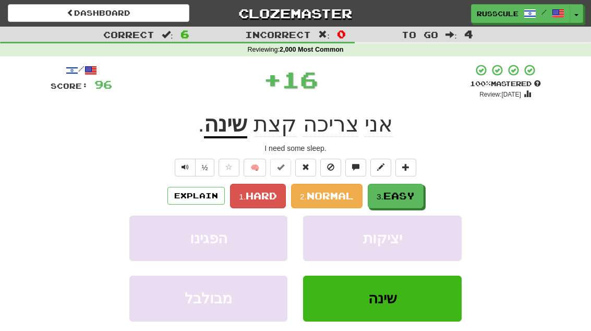
click at [415, 196] on span "Easy" at bounding box center [398, 195] width 31 height 11
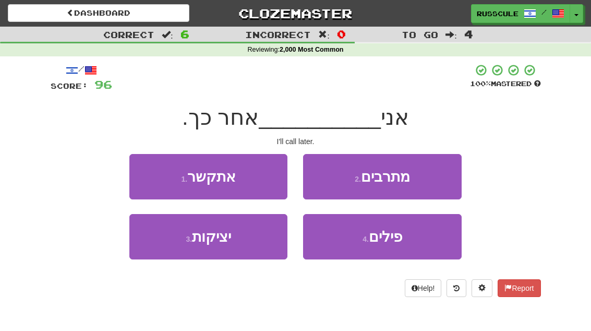
click at [145, 179] on button "1 . אתקשר" at bounding box center [208, 176] width 158 height 45
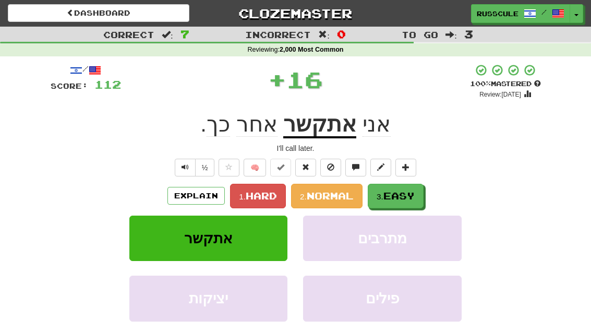
click at [415, 190] on span "Easy" at bounding box center [398, 195] width 31 height 11
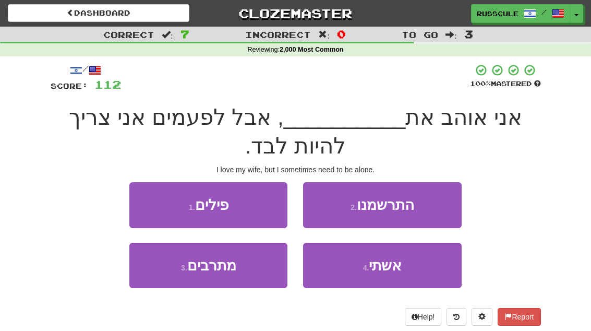
click at [416, 276] on button "4 . אשתי" at bounding box center [382, 265] width 158 height 45
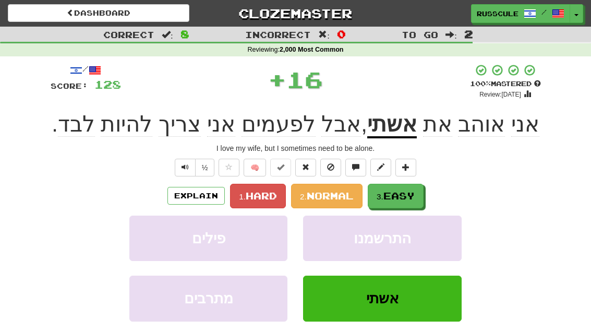
click at [415, 197] on span "Easy" at bounding box center [398, 195] width 31 height 11
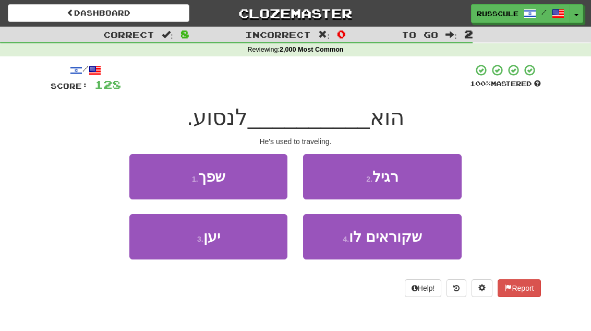
click at [415, 180] on button "2 . רגיל" at bounding box center [382, 176] width 158 height 45
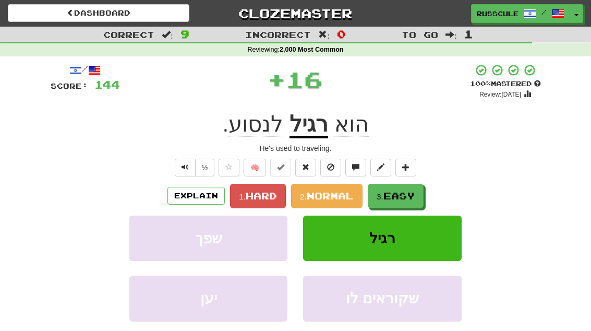
click at [404, 195] on span "Easy" at bounding box center [398, 195] width 31 height 11
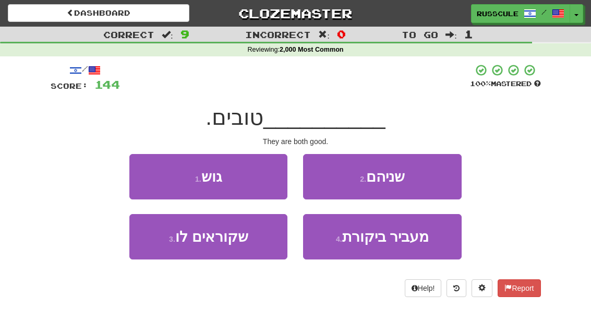
click at [416, 179] on button "2 . שניהם" at bounding box center [382, 176] width 158 height 45
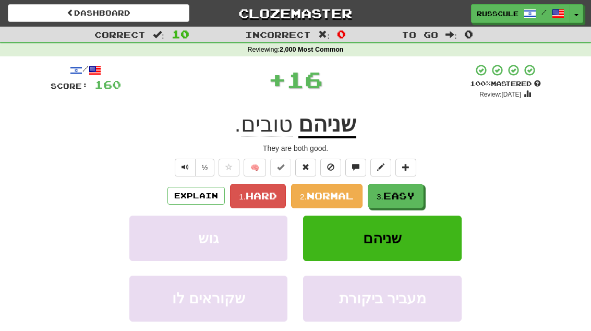
click at [400, 197] on span "Easy" at bounding box center [398, 195] width 31 height 11
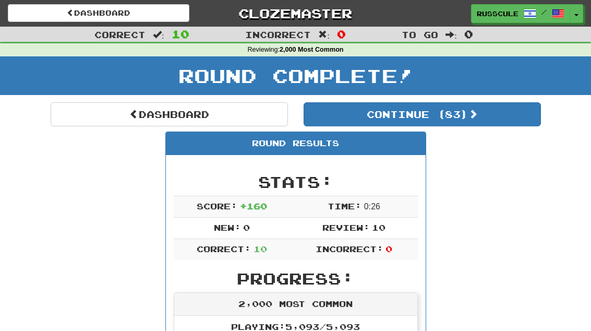
click at [506, 111] on button "Continue ( 83 )" at bounding box center [422, 114] width 237 height 24
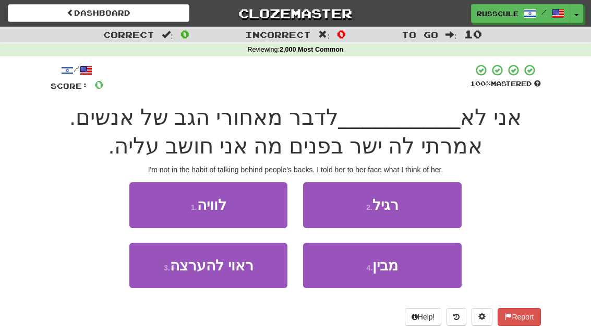
click at [421, 211] on button "2 . רגיל" at bounding box center [382, 204] width 158 height 45
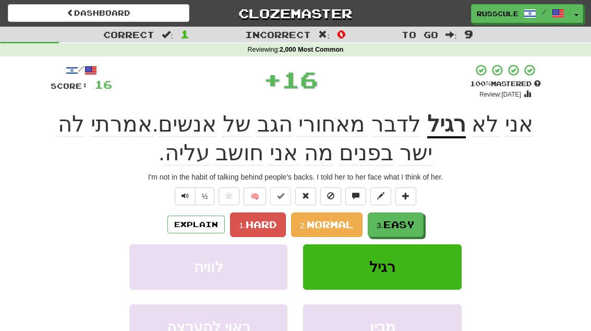
click at [411, 220] on span "Easy" at bounding box center [398, 224] width 31 height 11
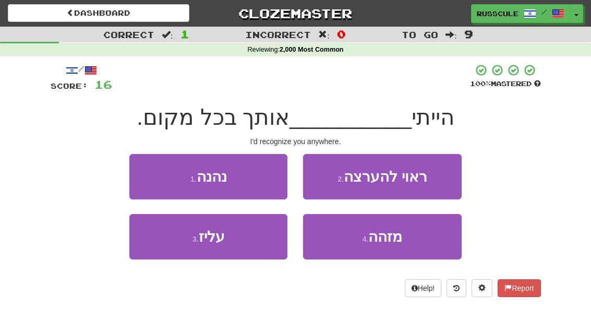
click at [416, 244] on button "4 . מזהה" at bounding box center [382, 236] width 158 height 45
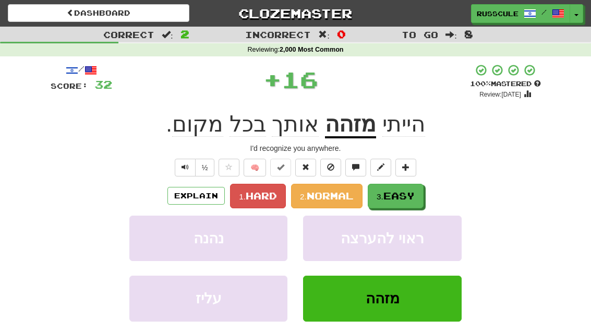
click at [415, 198] on span "Easy" at bounding box center [398, 195] width 31 height 11
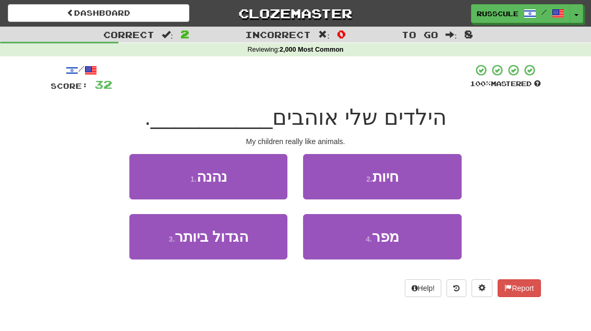
click at [429, 183] on button "2 . חיות" at bounding box center [382, 176] width 158 height 45
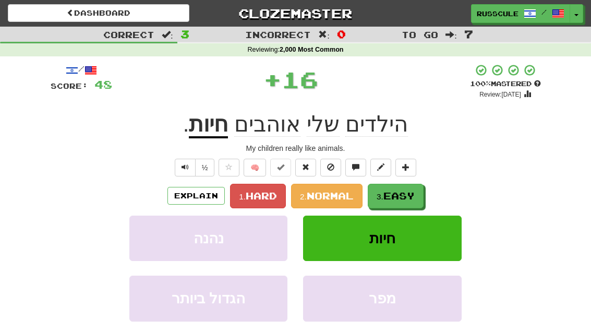
click at [404, 200] on button "3. Easy" at bounding box center [396, 196] width 56 height 25
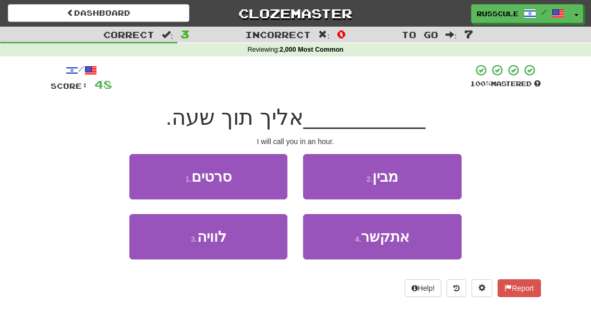
click at [412, 247] on button "4 . אתקשר" at bounding box center [382, 236] width 158 height 45
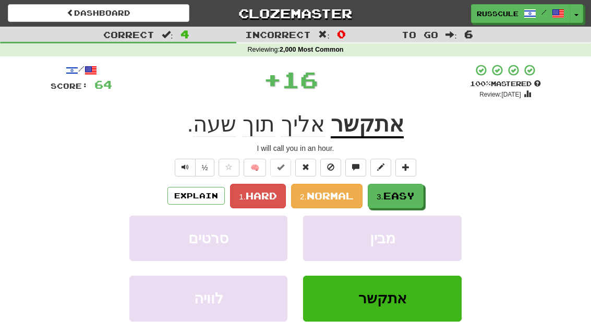
click at [414, 199] on span "Easy" at bounding box center [398, 195] width 31 height 11
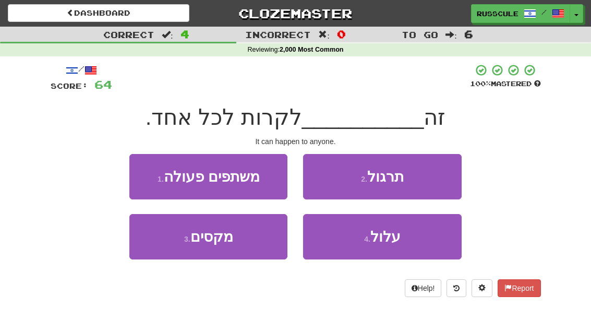
click at [411, 235] on button "4 . עלול" at bounding box center [382, 236] width 158 height 45
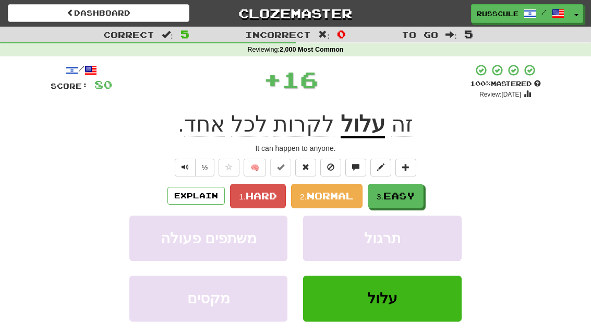
click at [400, 193] on span "Easy" at bounding box center [398, 195] width 31 height 11
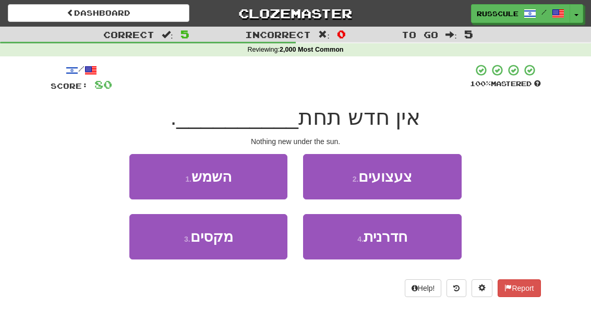
click at [143, 174] on button "1 . השמש" at bounding box center [208, 176] width 158 height 45
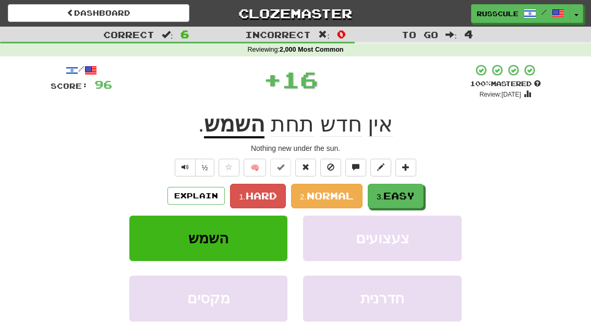
click at [407, 194] on span "Easy" at bounding box center [398, 195] width 31 height 11
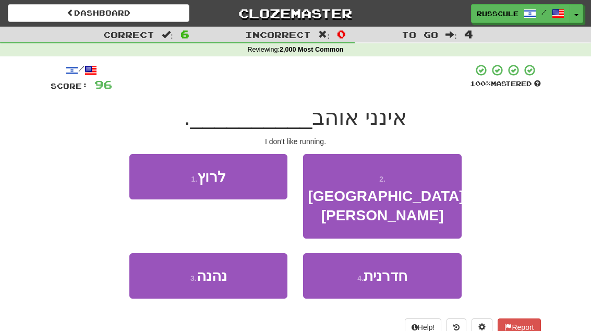
click at [147, 172] on button "1 . לרוץ" at bounding box center [208, 176] width 158 height 45
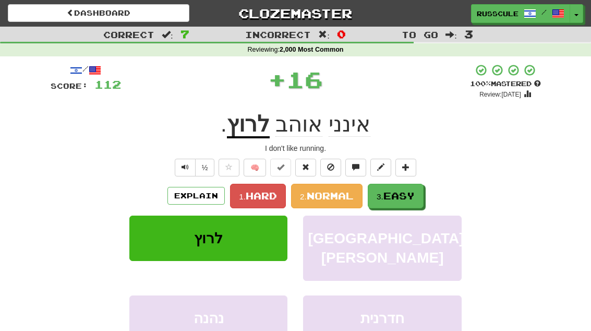
click at [408, 193] on span "Easy" at bounding box center [398, 195] width 31 height 11
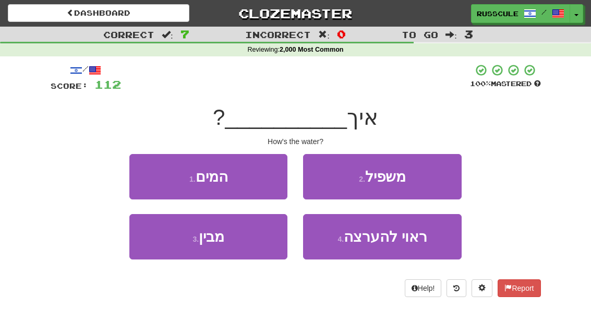
click at [151, 174] on button "1 . המים" at bounding box center [208, 176] width 158 height 45
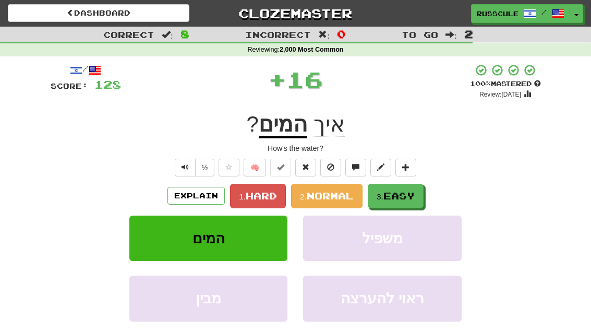
click at [405, 192] on span "Easy" at bounding box center [398, 195] width 31 height 11
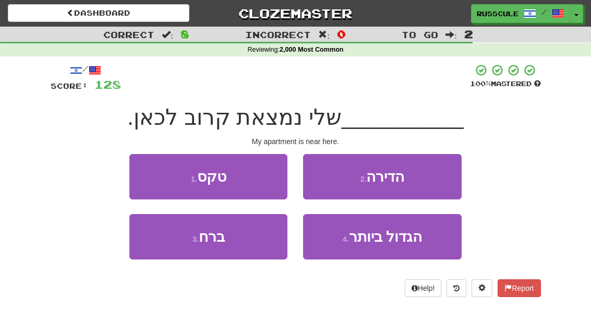
click at [420, 183] on button "2 . הדירה" at bounding box center [382, 176] width 158 height 45
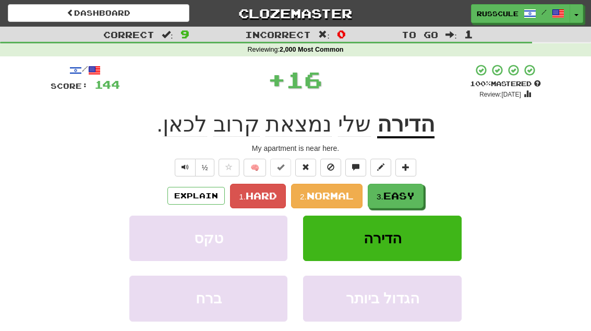
click at [407, 196] on span "Easy" at bounding box center [398, 195] width 31 height 11
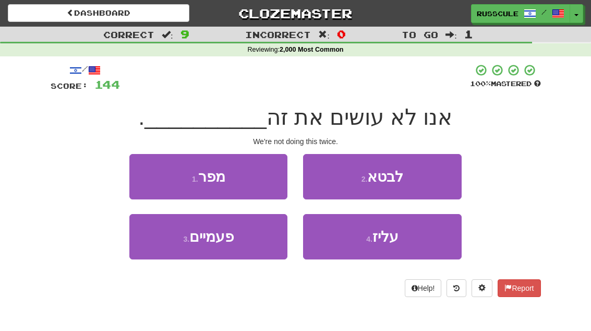
click at [169, 242] on button "3 . פעמיים" at bounding box center [208, 236] width 158 height 45
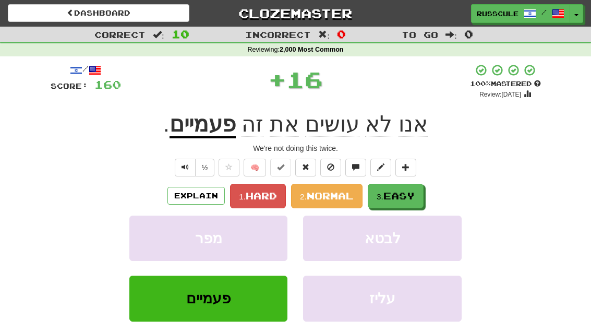
click at [411, 196] on span "Easy" at bounding box center [398, 195] width 31 height 11
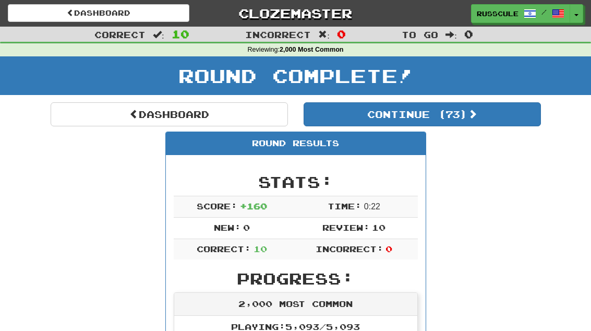
click at [82, 112] on link "Dashboard" at bounding box center [169, 114] width 237 height 24
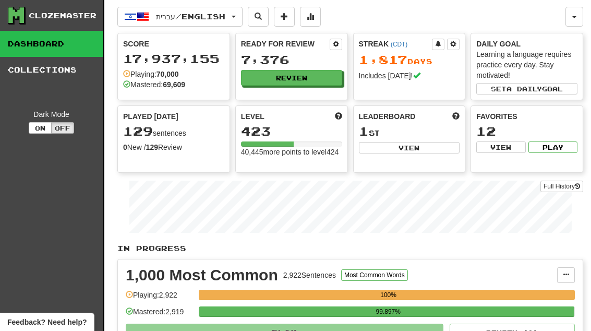
click at [432, 152] on button "View" at bounding box center [409, 147] width 101 height 11
select select "**********"
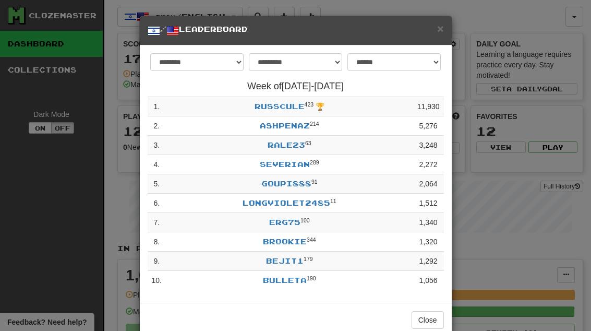
click at [430, 319] on button "Close" at bounding box center [428, 320] width 32 height 18
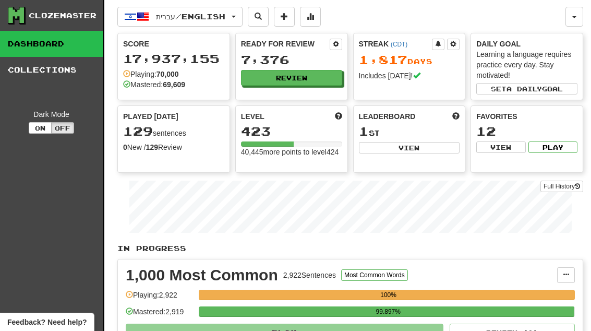
click at [315, 75] on button "Review" at bounding box center [291, 78] width 101 height 16
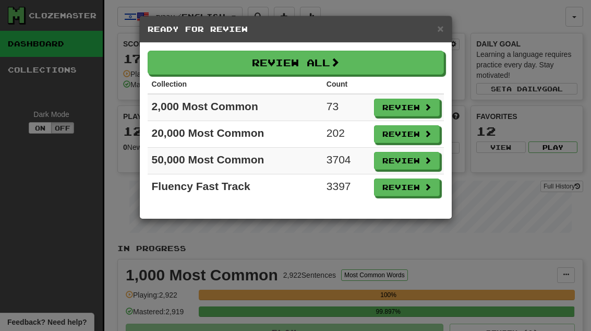
click at [416, 139] on button "Review" at bounding box center [407, 134] width 66 height 18
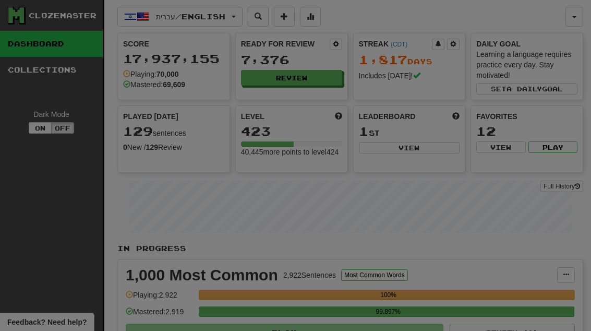
select select "**"
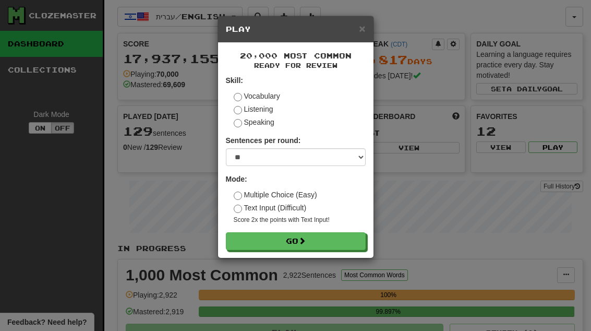
click at [342, 238] on button "Go" at bounding box center [296, 241] width 140 height 18
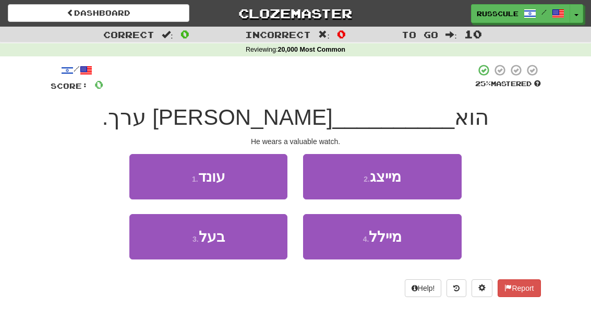
click at [165, 252] on button "3 . בעל" at bounding box center [208, 236] width 158 height 45
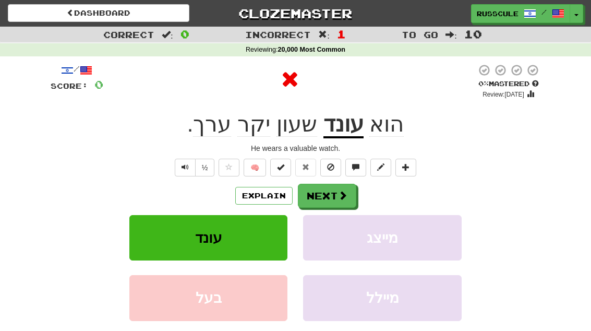
click at [335, 198] on button "Next" at bounding box center [327, 196] width 58 height 24
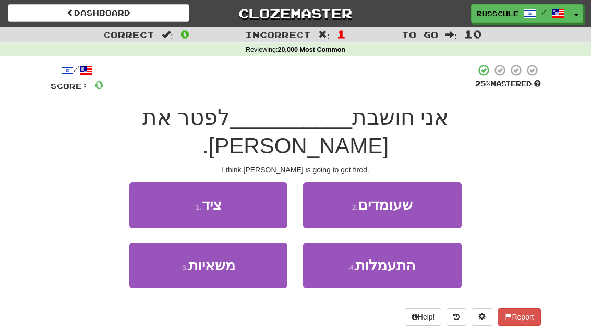
click at [434, 182] on button "2 . שעומדים" at bounding box center [382, 204] width 158 height 45
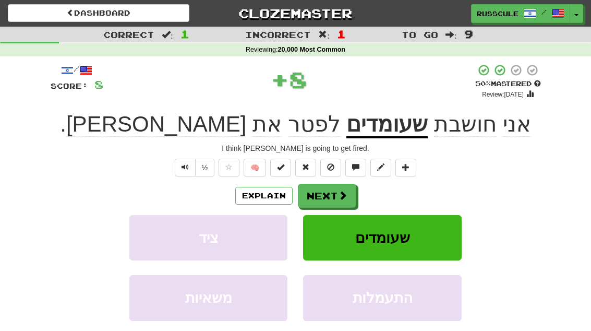
click at [329, 200] on button "Next" at bounding box center [327, 196] width 58 height 24
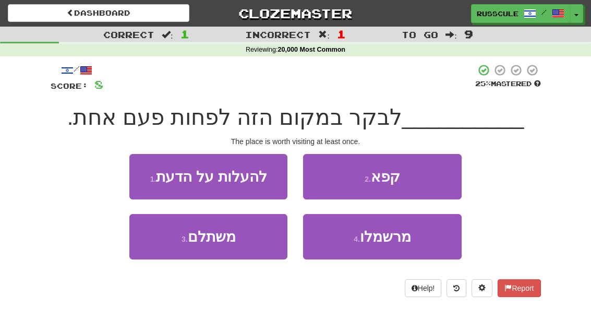
click at [166, 251] on button "3 . משתלם" at bounding box center [208, 236] width 158 height 45
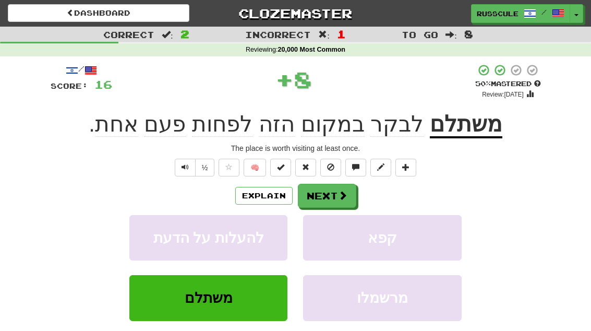
click at [336, 197] on button "Next" at bounding box center [327, 196] width 58 height 24
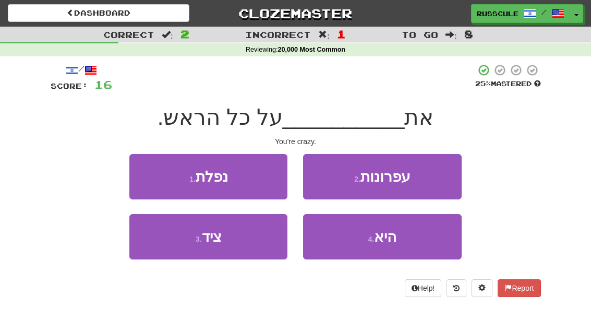
click at [138, 177] on button "1 . [GEOGRAPHIC_DATA]" at bounding box center [208, 176] width 158 height 45
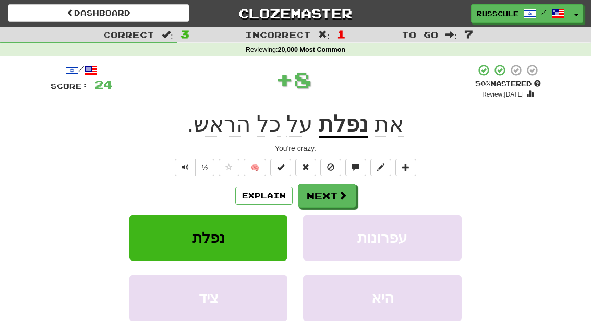
click at [329, 194] on button "Next" at bounding box center [327, 196] width 58 height 24
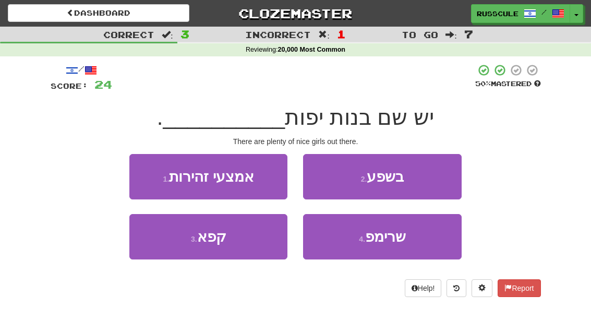
click at [421, 178] on button "2 . בשפע" at bounding box center [382, 176] width 158 height 45
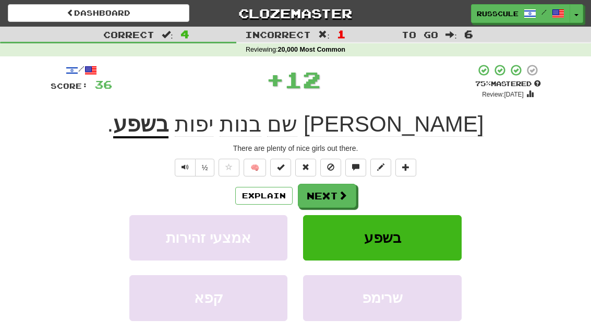
click at [327, 197] on button "Next" at bounding box center [327, 196] width 58 height 24
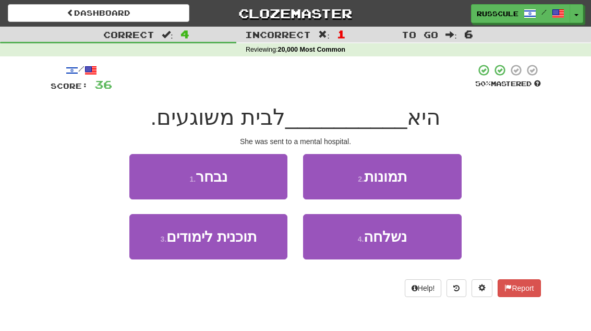
click at [428, 182] on button "2 . תמונות" at bounding box center [382, 176] width 158 height 45
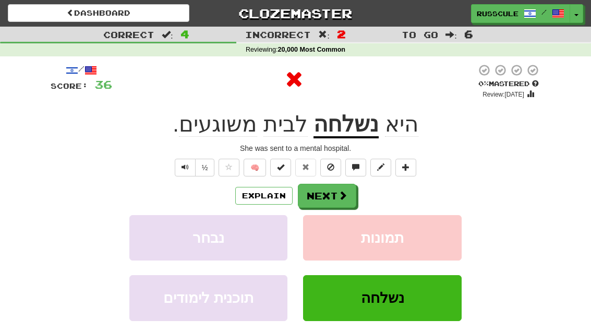
click at [328, 192] on button "Next" at bounding box center [327, 196] width 58 height 24
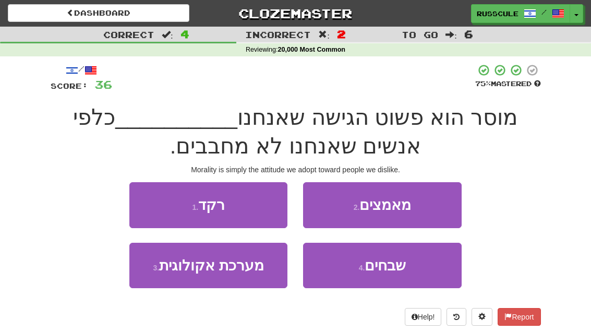
click at [395, 264] on span "שבחים" at bounding box center [385, 265] width 41 height 16
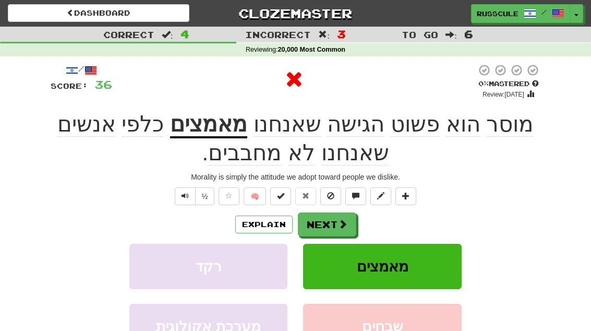
click at [327, 215] on button "Next" at bounding box center [327, 224] width 58 height 24
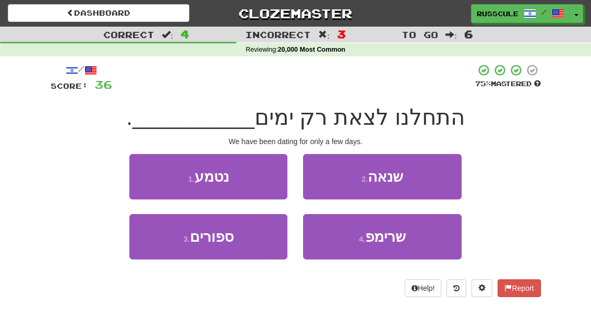
click at [169, 256] on button "3 . ספורים" at bounding box center [208, 236] width 158 height 45
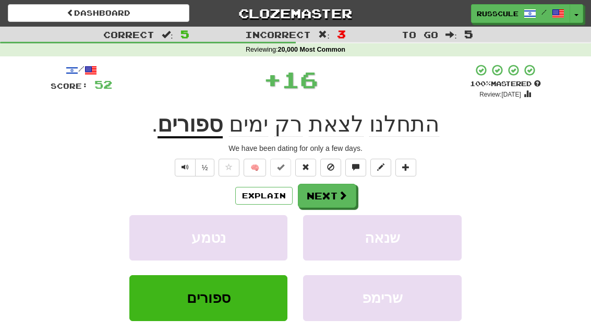
click at [338, 192] on span at bounding box center [342, 194] width 9 height 9
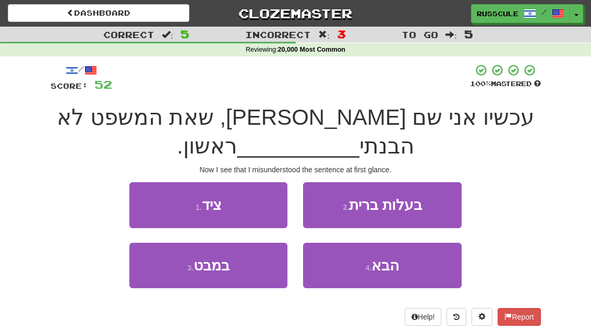
click at [171, 272] on button "3 . במבט" at bounding box center [208, 265] width 158 height 45
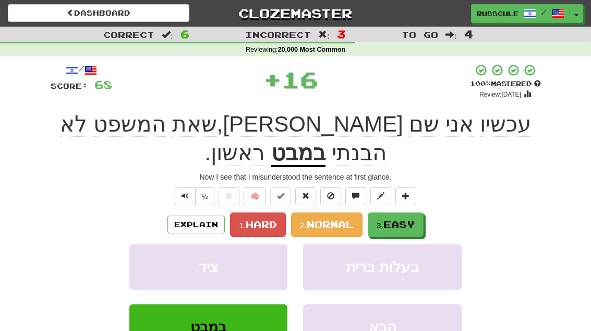
click at [402, 219] on span "Easy" at bounding box center [398, 224] width 31 height 11
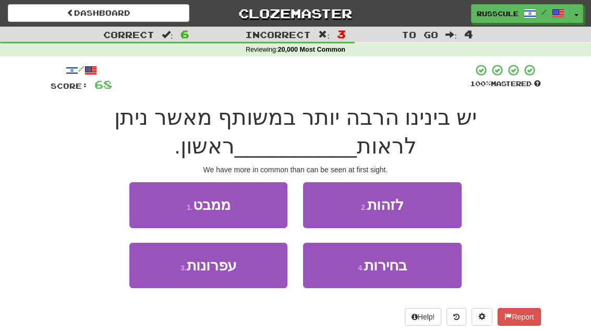
click at [158, 214] on button "1 . ממבט" at bounding box center [208, 204] width 158 height 45
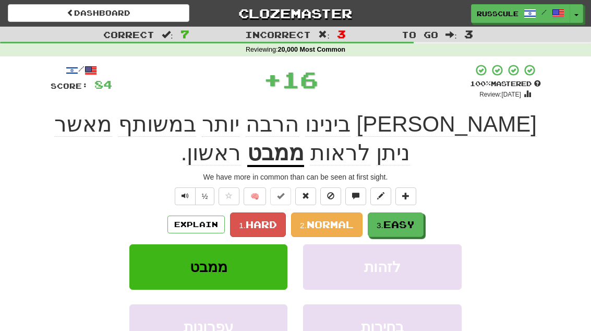
click at [397, 216] on button "3. Easy" at bounding box center [396, 224] width 56 height 25
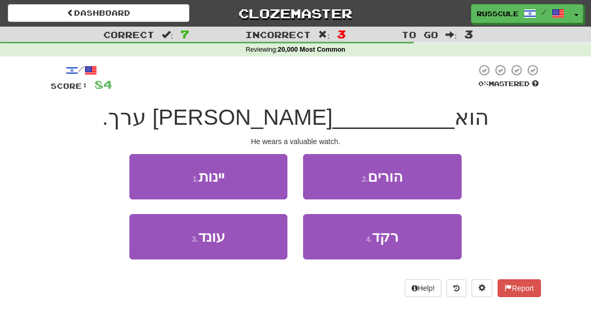
click at [168, 245] on button "3 . [GEOGRAPHIC_DATA]" at bounding box center [208, 236] width 158 height 45
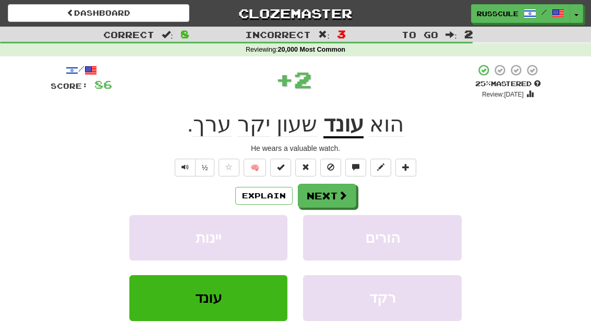
click at [334, 199] on button "Next" at bounding box center [327, 196] width 58 height 24
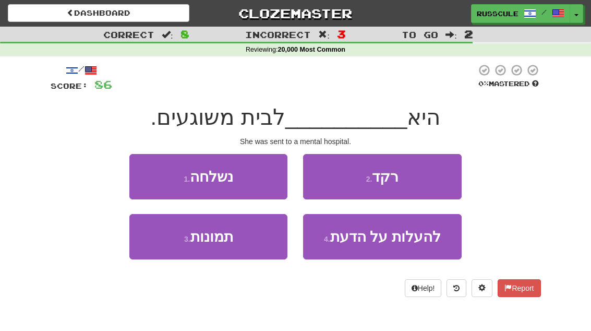
click at [142, 174] on button "1 . נשלחה" at bounding box center [208, 176] width 158 height 45
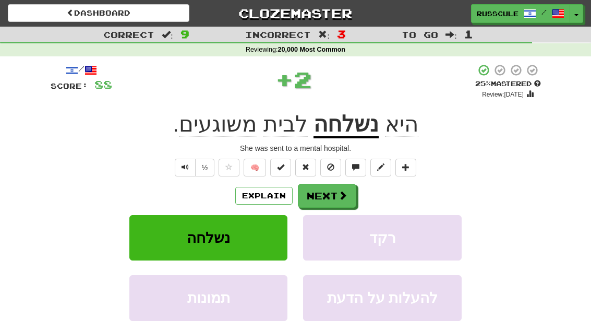
click at [327, 200] on button "Next" at bounding box center [327, 196] width 58 height 24
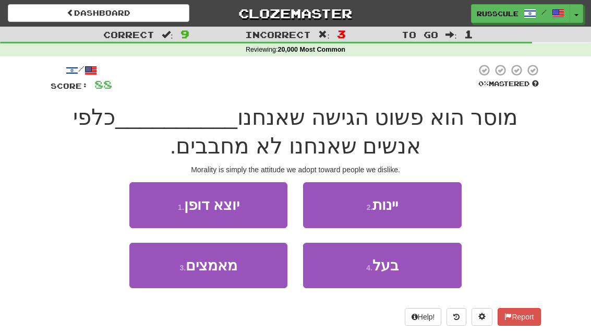
click at [165, 266] on button "3 . מאמצים" at bounding box center [208, 265] width 158 height 45
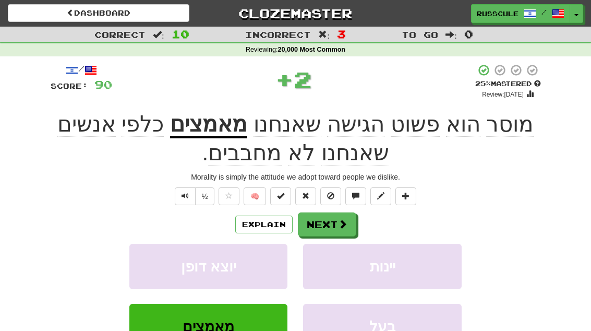
click at [336, 224] on button "Next" at bounding box center [327, 224] width 58 height 24
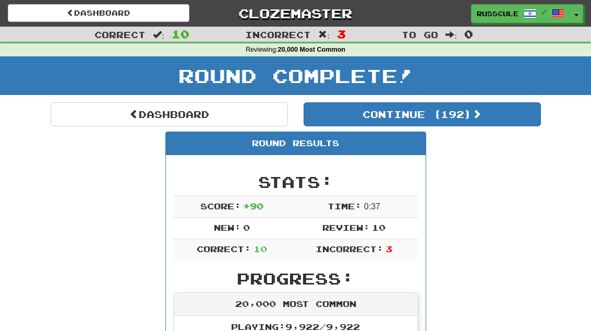
click at [81, 108] on link "Dashboard" at bounding box center [169, 114] width 237 height 24
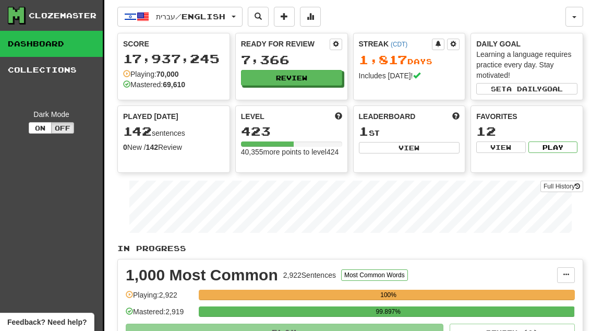
click at [437, 151] on button "View" at bounding box center [409, 147] width 101 height 11
select select "**********"
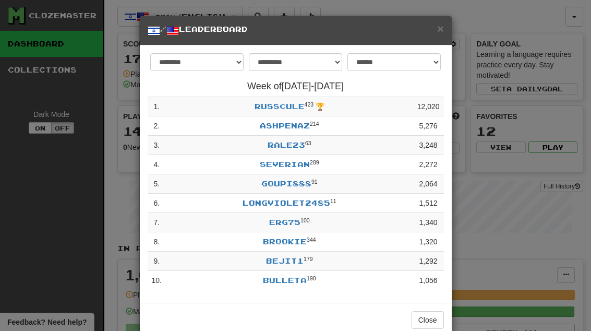
click at [435, 318] on button "Close" at bounding box center [428, 320] width 32 height 18
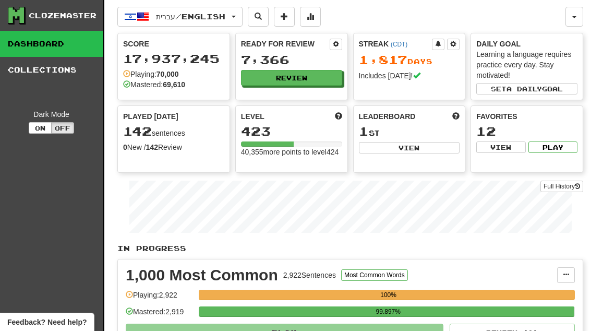
click at [314, 15] on span at bounding box center [310, 16] width 7 height 7
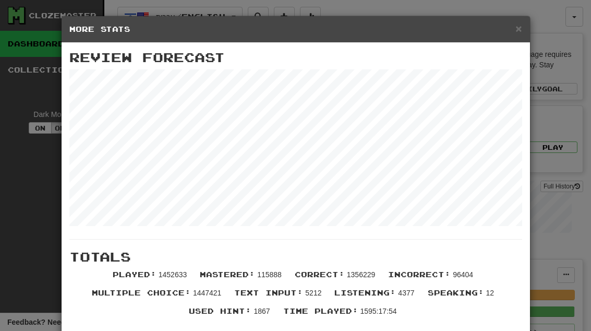
click at [520, 28] on span "×" at bounding box center [518, 28] width 6 height 12
